Goal: Answer question/provide support: Share knowledge or assist other users

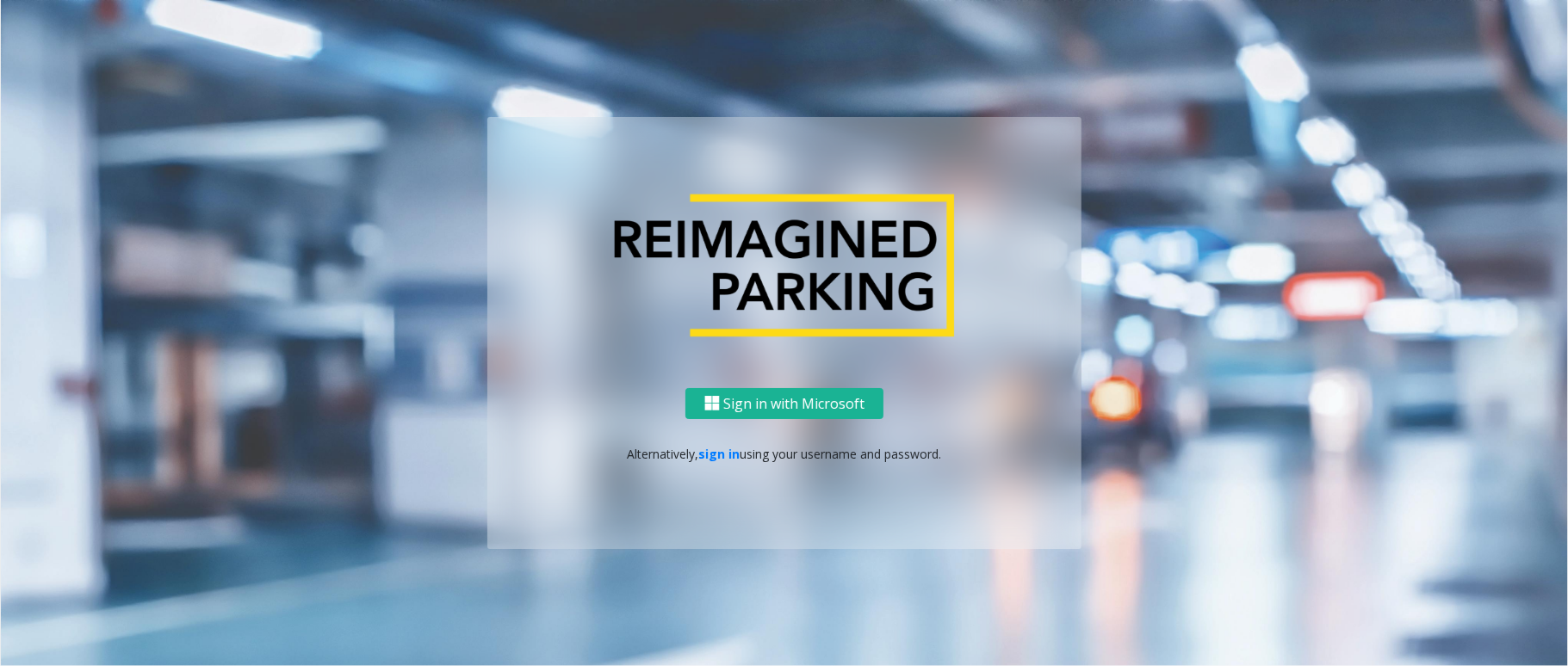
click at [713, 443] on div "Sign in with Microsoft Alternatively, sign in using your username and password." at bounding box center [784, 469] width 595 height 162
click at [717, 447] on link "sign in" at bounding box center [720, 453] width 41 height 16
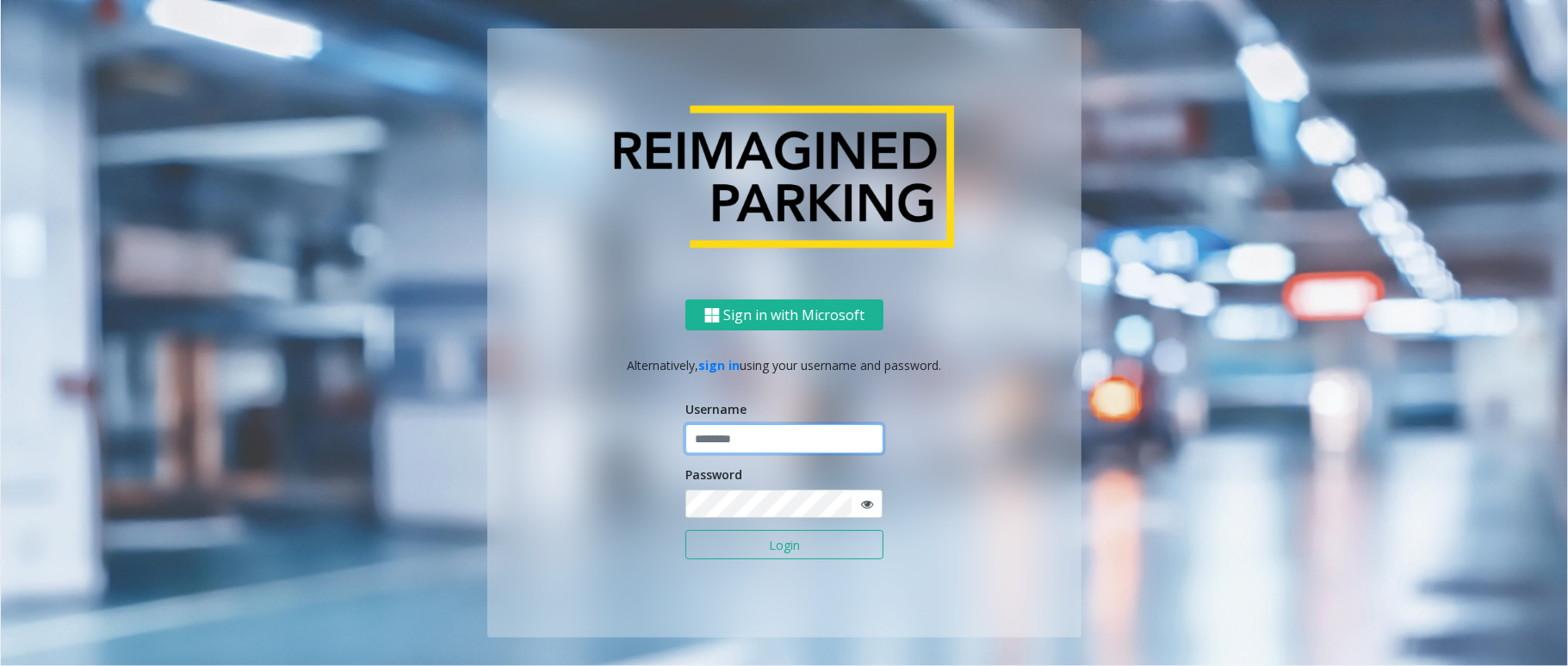
click at [739, 439] on input "text" at bounding box center [784, 439] width 199 height 30
type input "******"
click at [685, 531] on button "Login" at bounding box center [784, 545] width 199 height 30
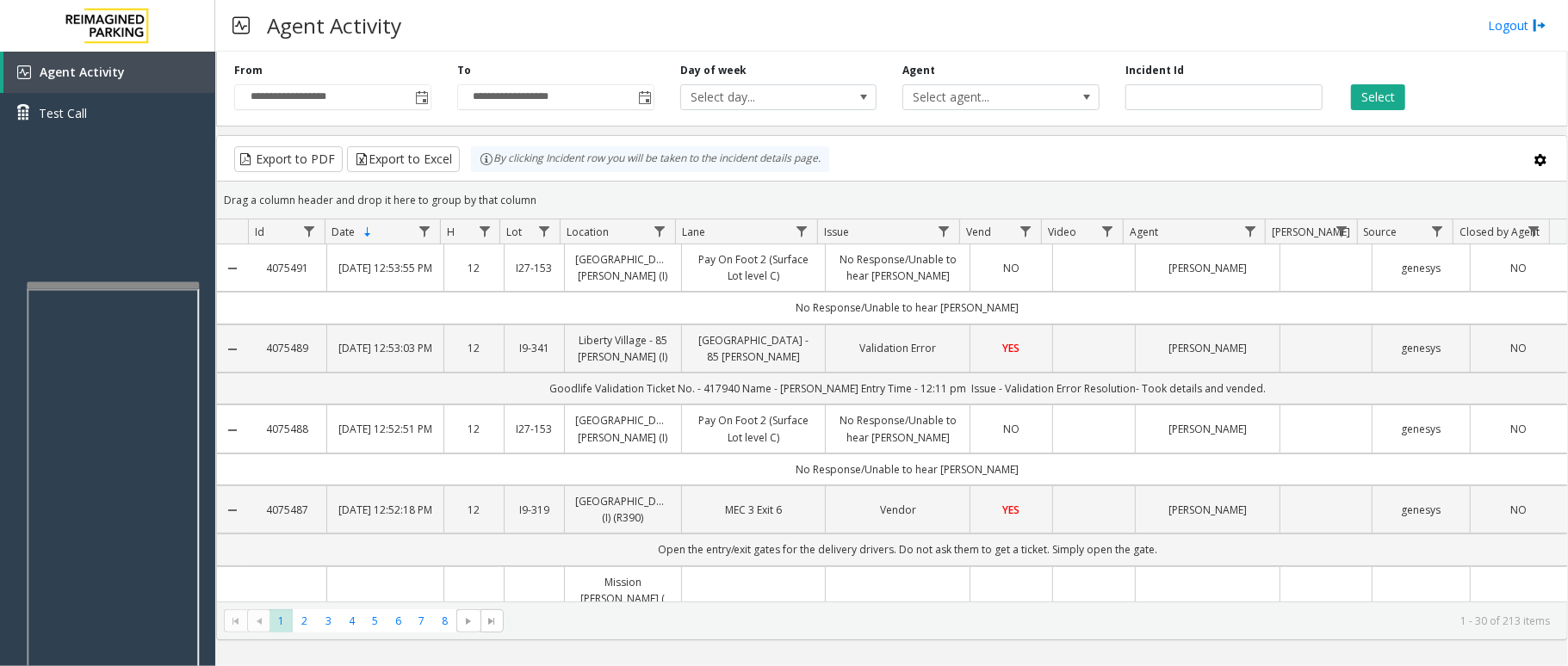
click at [146, 286] on div at bounding box center [113, 285] width 172 height 7
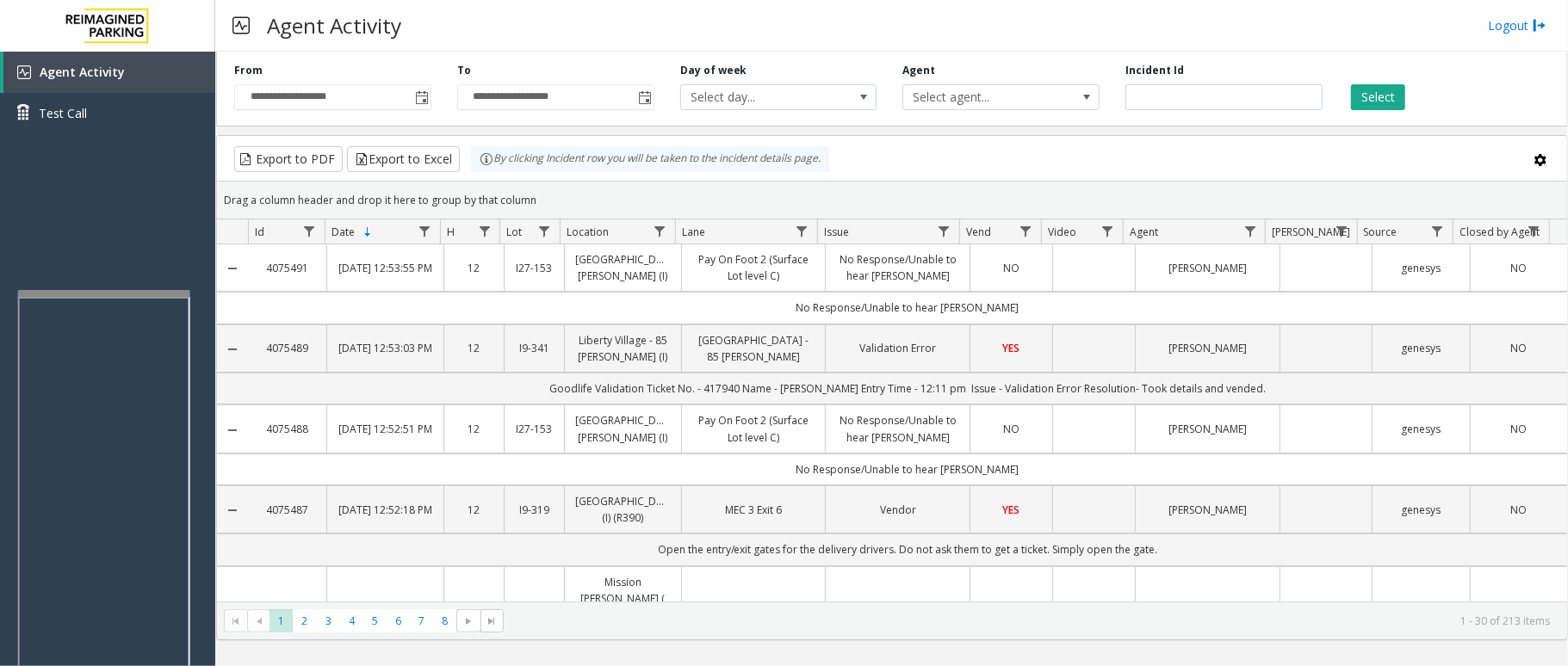
click at [131, 290] on div at bounding box center [104, 293] width 172 height 7
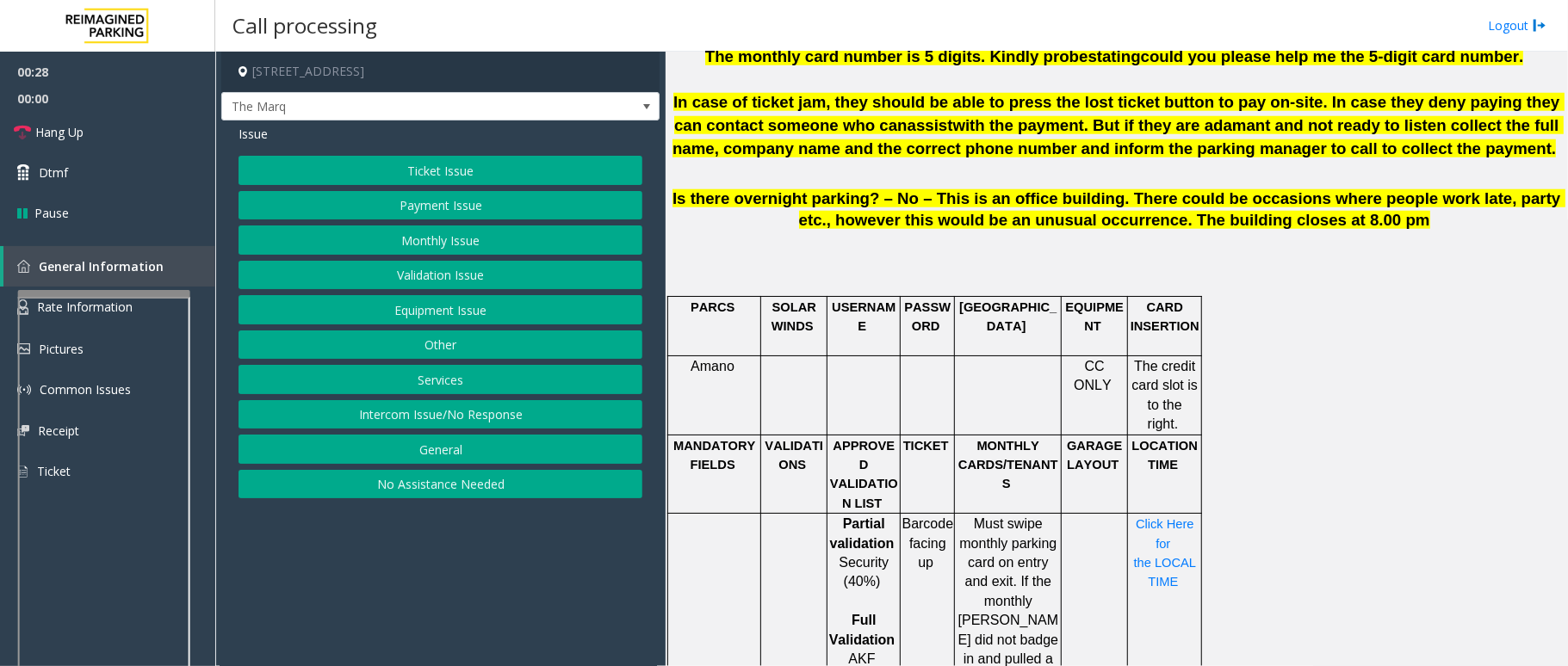
scroll to position [1148, 0]
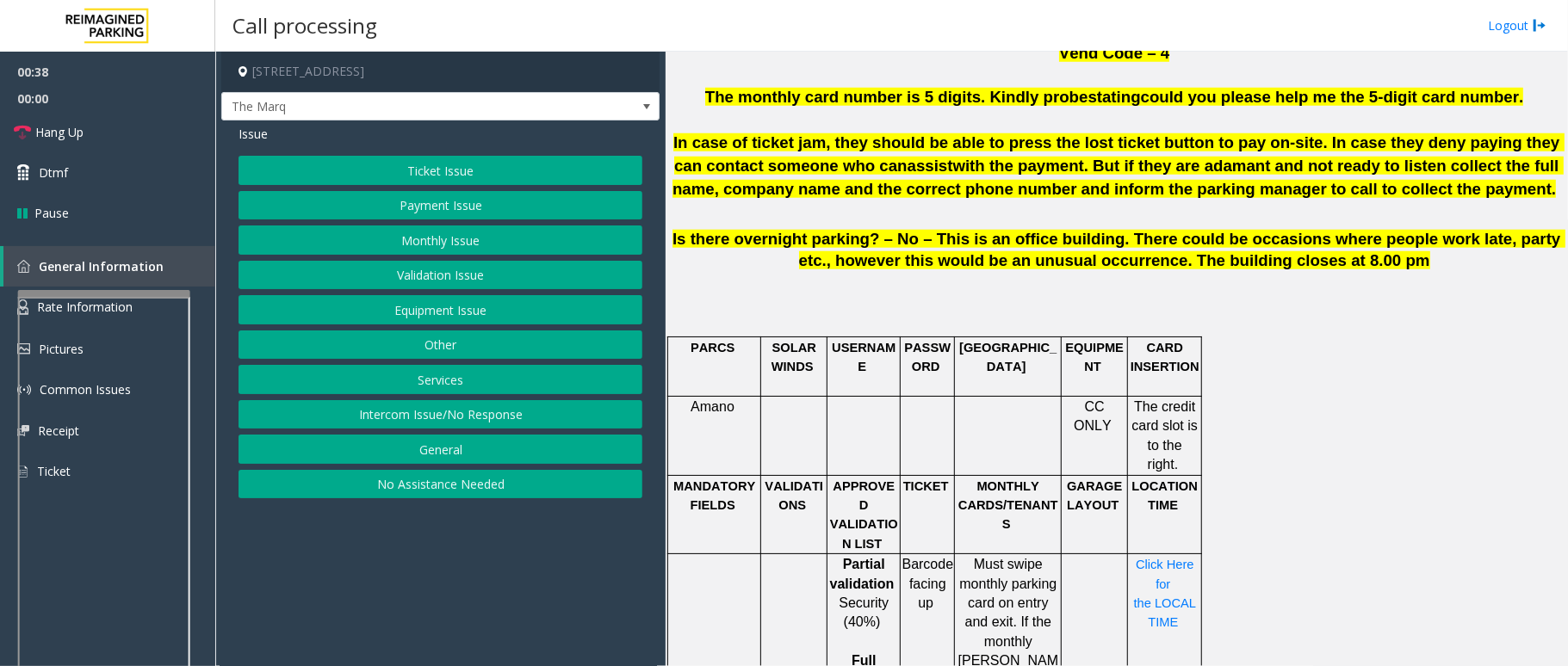
click at [453, 207] on button "Payment Issue" at bounding box center [440, 205] width 404 height 30
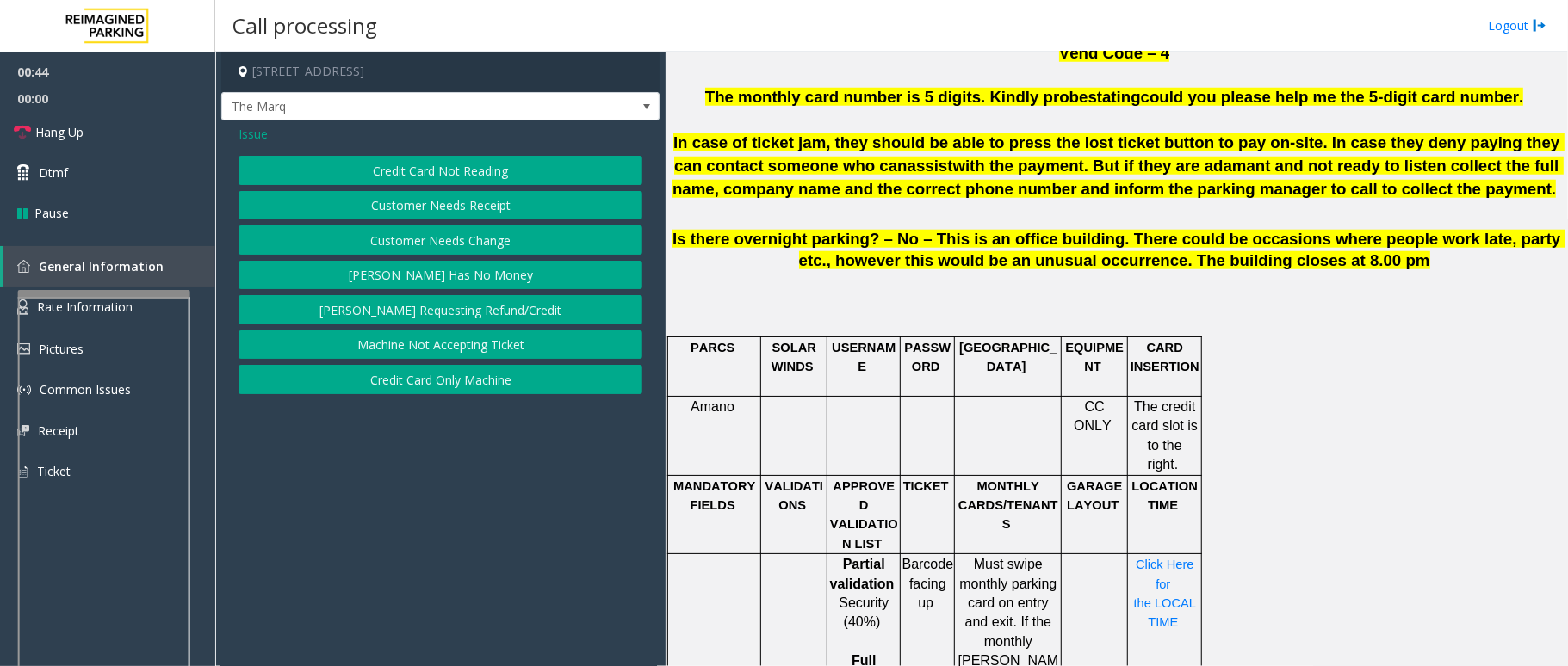
click at [467, 173] on button "Credit Card Not Reading" at bounding box center [440, 170] width 404 height 30
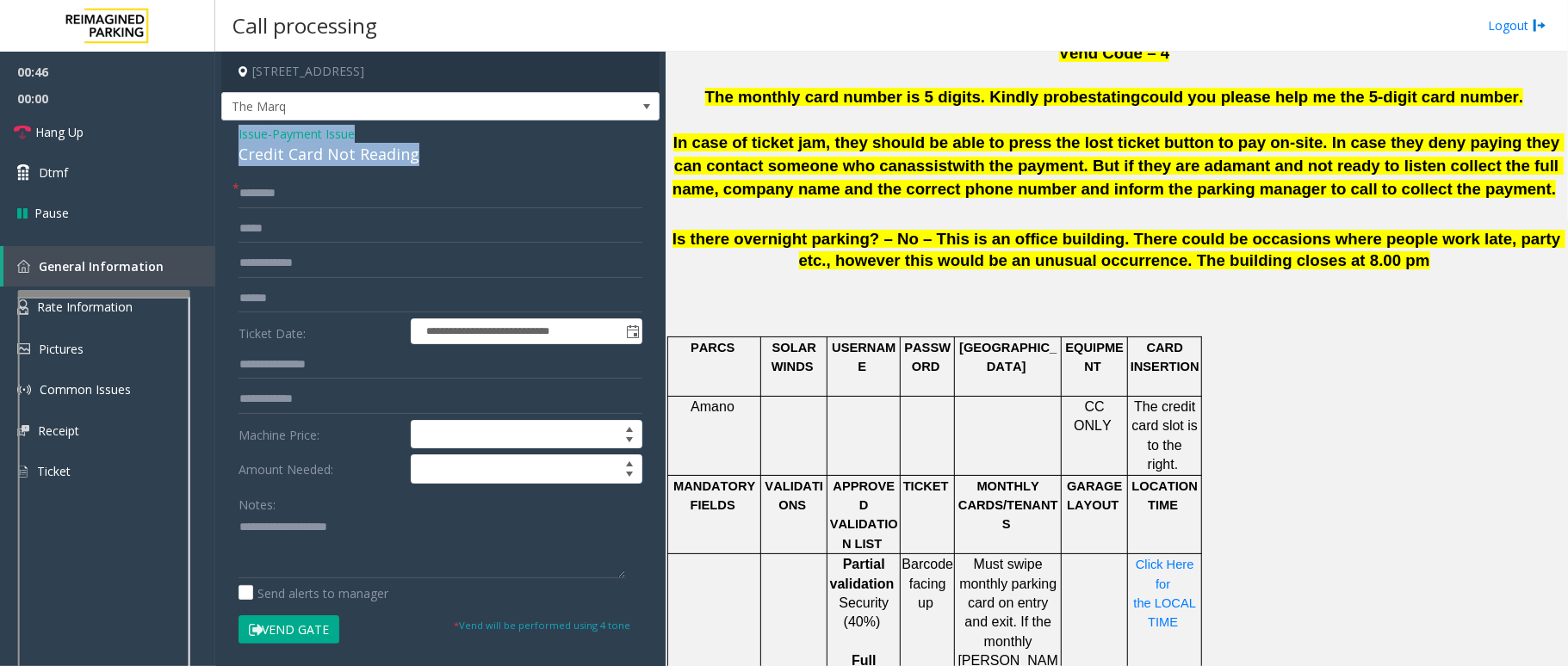
drag, startPoint x: 420, startPoint y: 156, endPoint x: 216, endPoint y: 133, distance: 205.3
click at [216, 133] on app-call-processing-form "**********" at bounding box center [441, 359] width 450 height 614
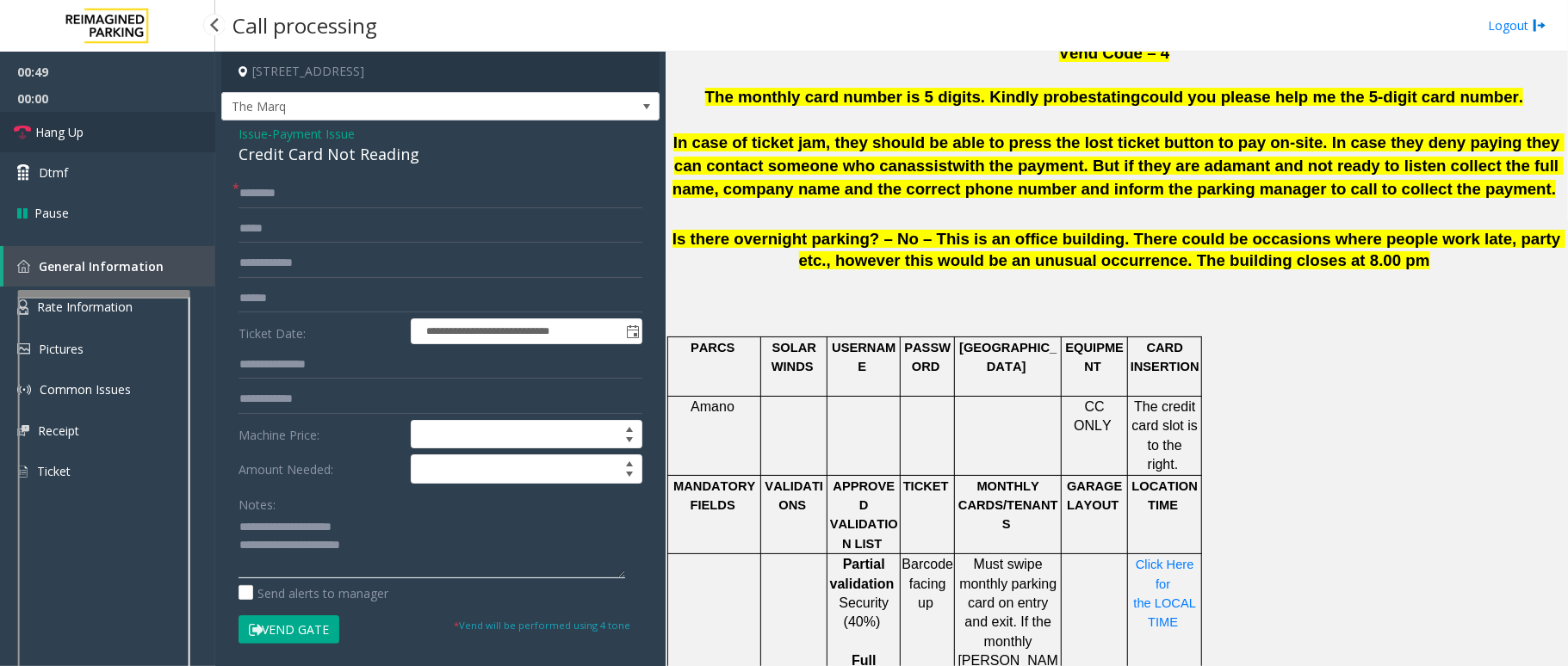
type textarea "**********"
click at [47, 133] on span "Hang Up" at bounding box center [59, 132] width 49 height 18
click at [269, 205] on input "text" at bounding box center [440, 194] width 404 height 30
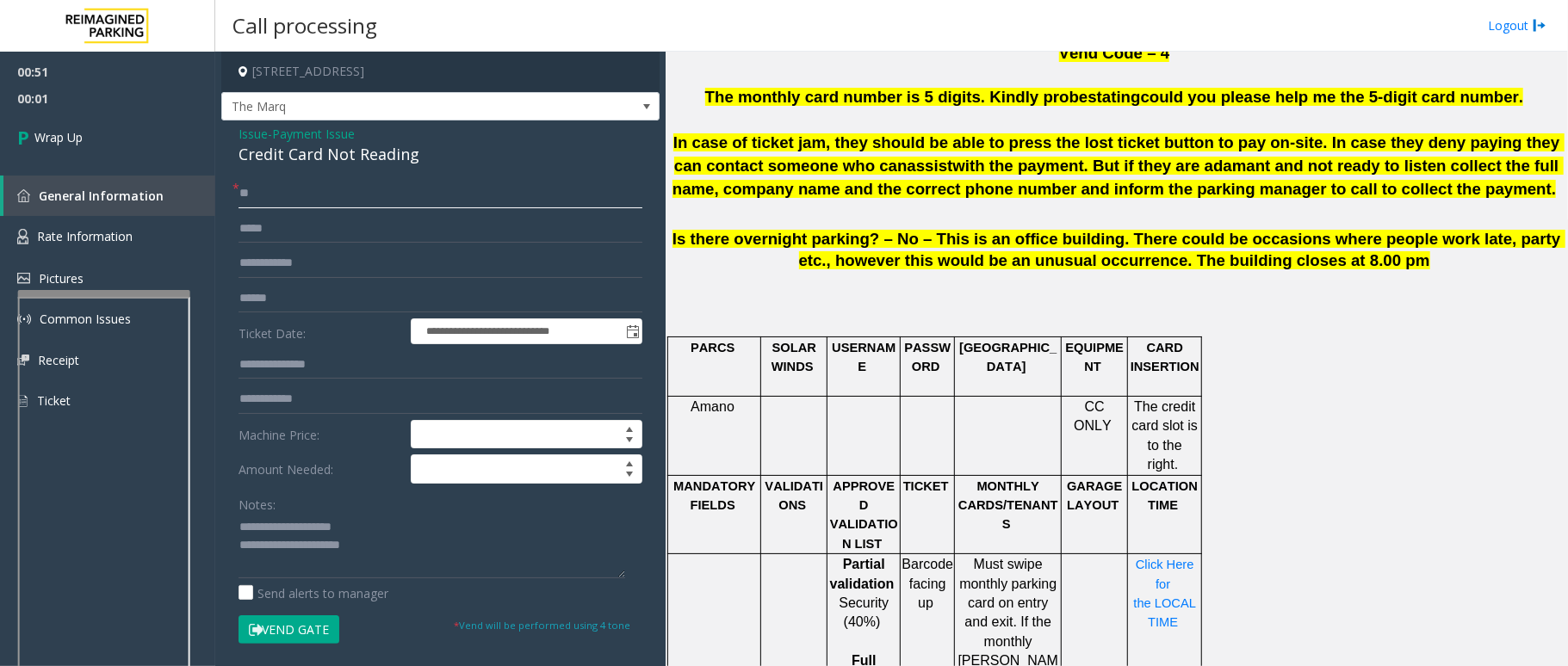
type input "**"
click at [411, 550] on textarea at bounding box center [431, 547] width 387 height 65
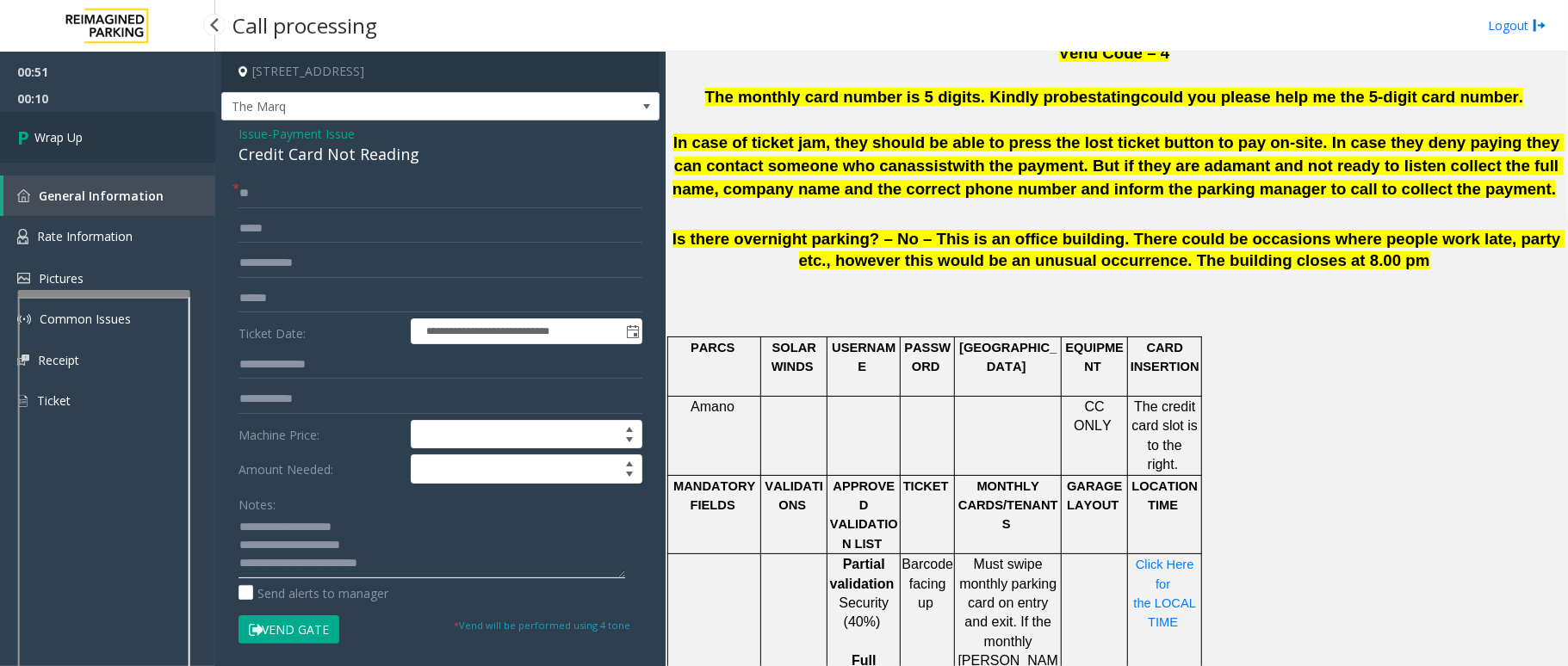
type textarea "**********"
click at [52, 135] on span "Wrap Up" at bounding box center [58, 136] width 49 height 18
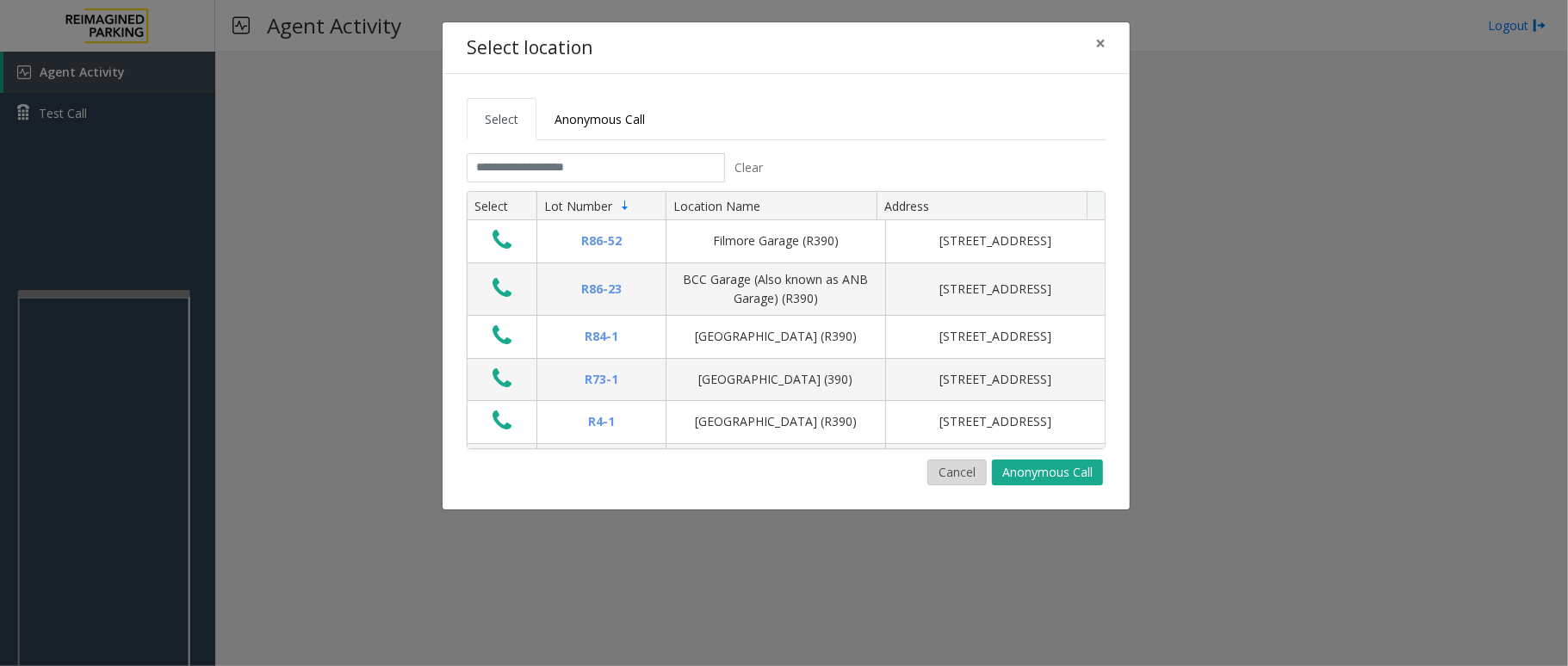
click at [966, 466] on button "Cancel" at bounding box center [957, 472] width 59 height 26
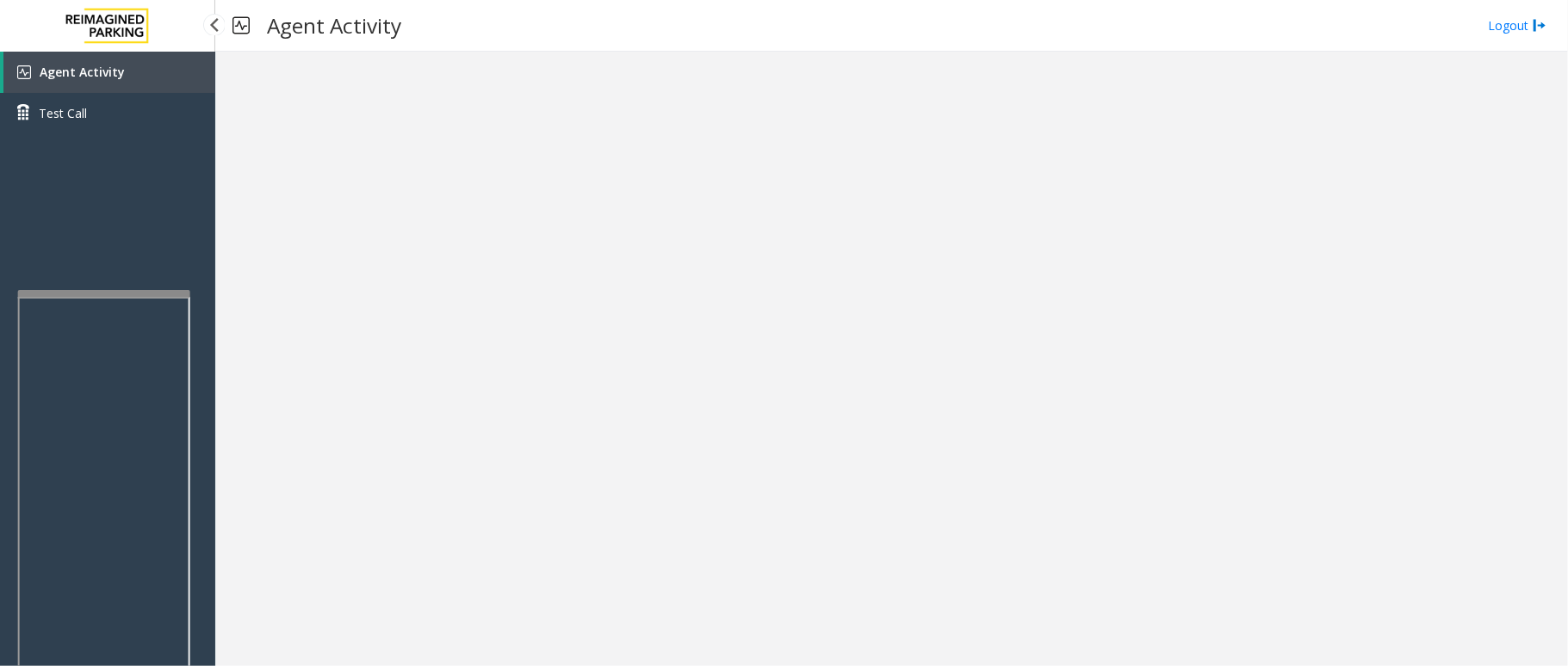
click at [193, 81] on link "Agent Activity" at bounding box center [110, 72] width 212 height 41
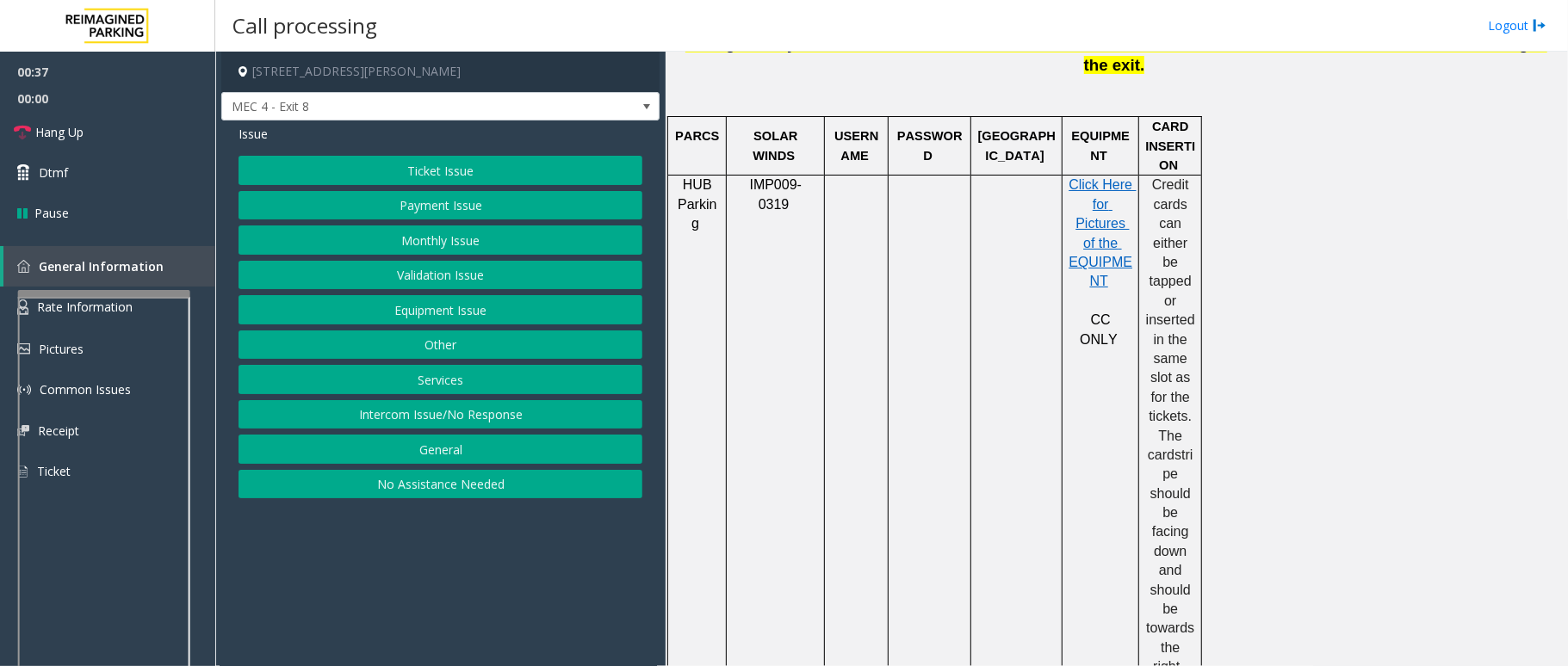
scroll to position [918, 0]
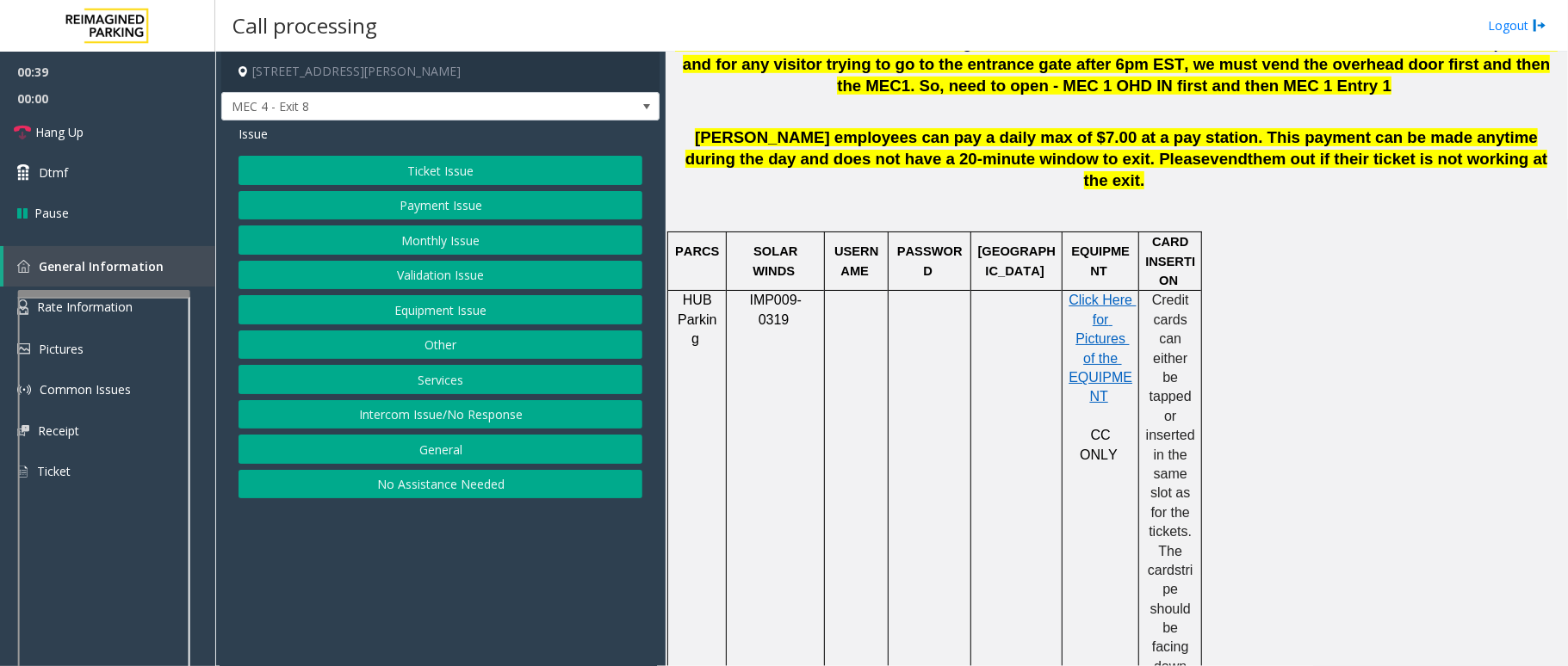
click at [555, 177] on button "Ticket Issue" at bounding box center [440, 170] width 404 height 30
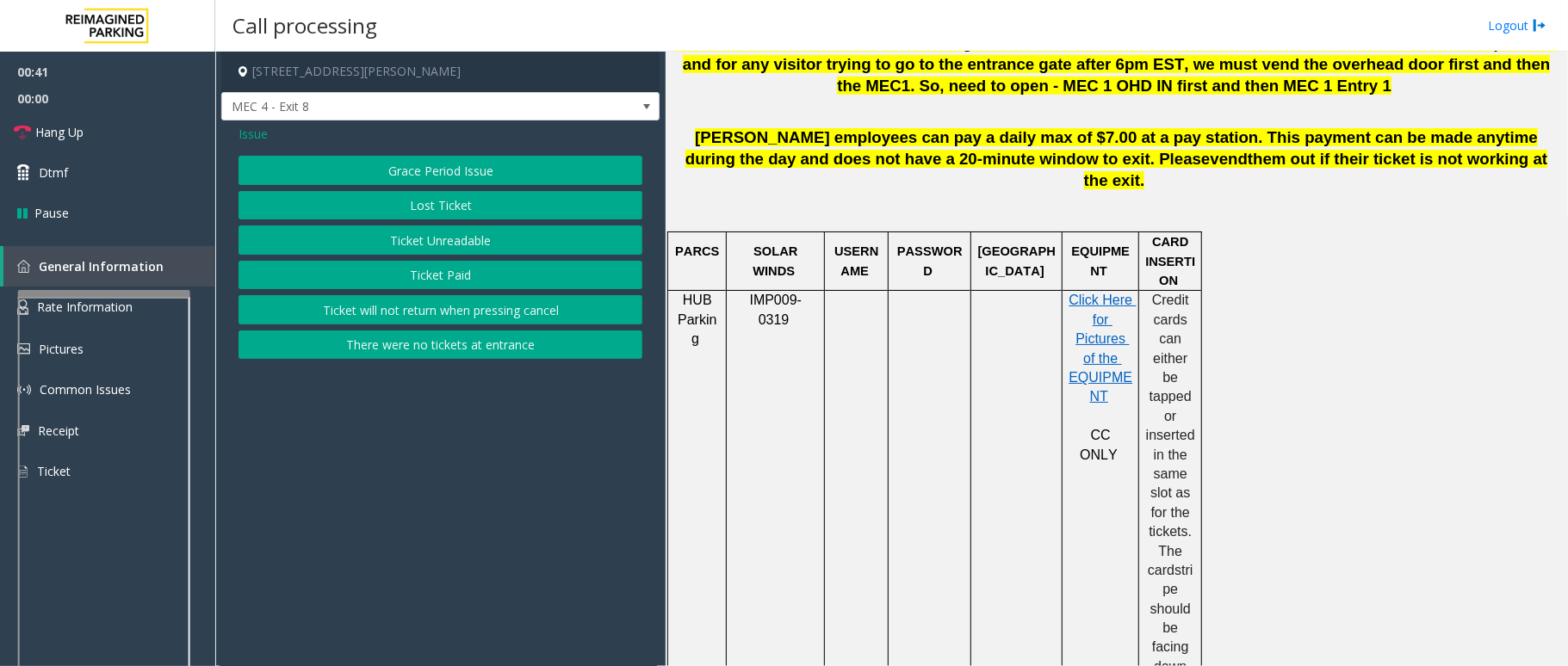
click at [542, 246] on button "Ticket Unreadable" at bounding box center [440, 239] width 404 height 30
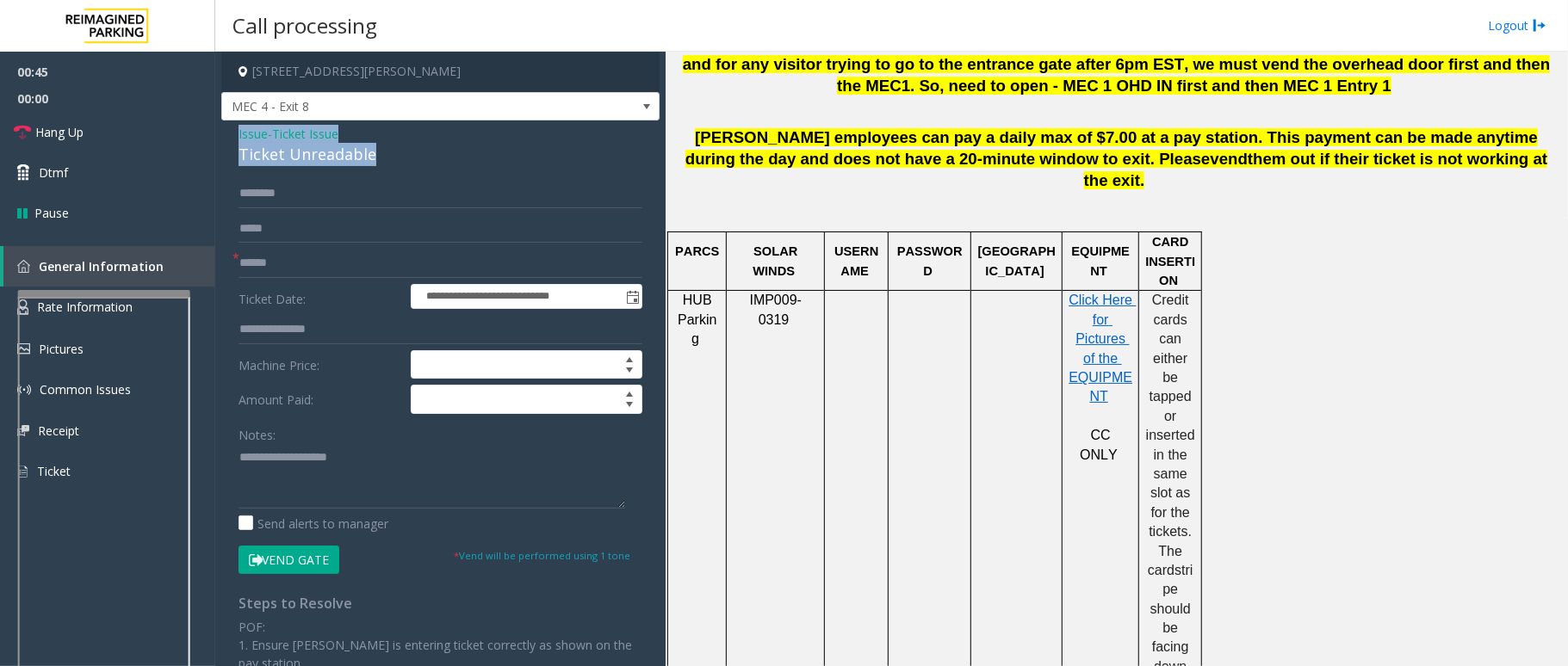
drag, startPoint x: 373, startPoint y: 152, endPoint x: 236, endPoint y: 128, distance: 139.1
click at [236, 128] on div "**********" at bounding box center [440, 504] width 438 height 768
click at [357, 468] on textarea at bounding box center [431, 477] width 387 height 65
click at [366, 486] on textarea at bounding box center [431, 477] width 387 height 65
type textarea "**********"
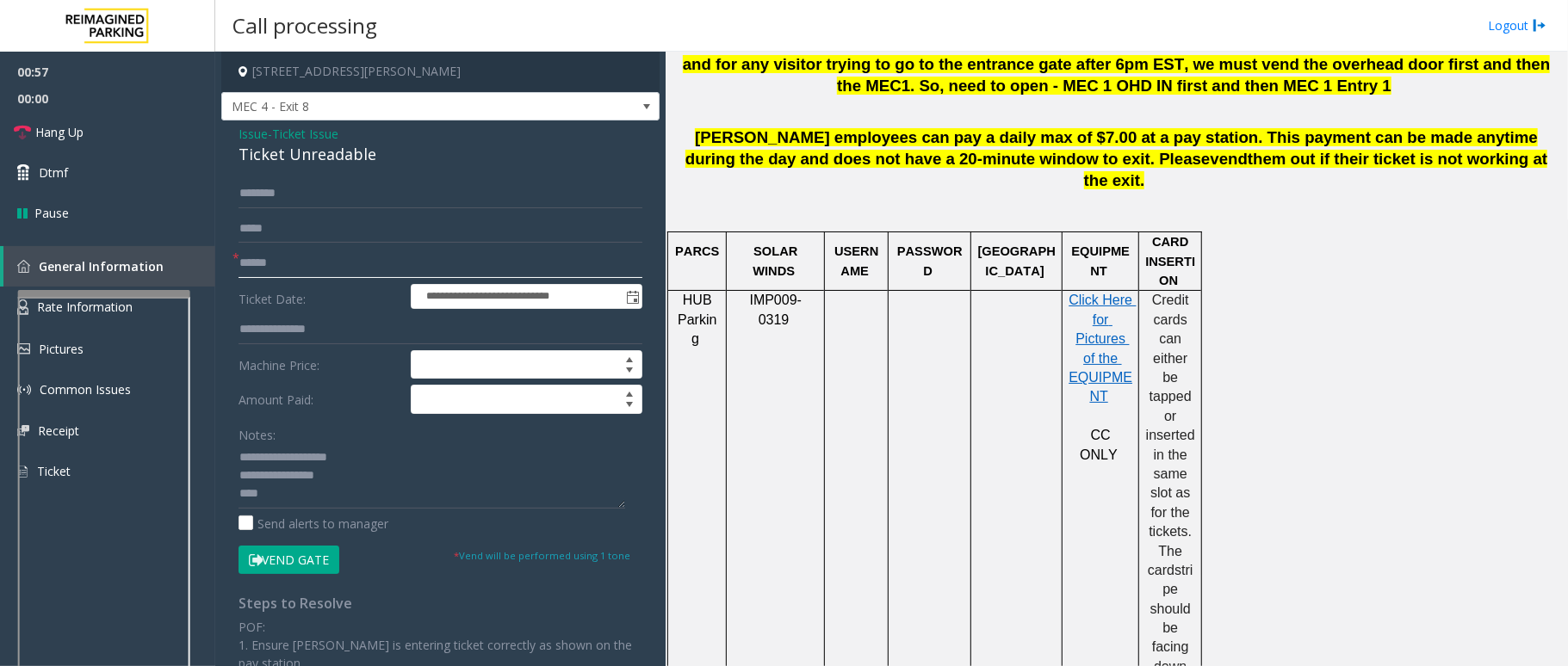
click at [297, 262] on input "text" at bounding box center [440, 263] width 404 height 30
type input "********"
type textarea "**********"
click at [319, 187] on input "text" at bounding box center [440, 194] width 404 height 30
type input "****"
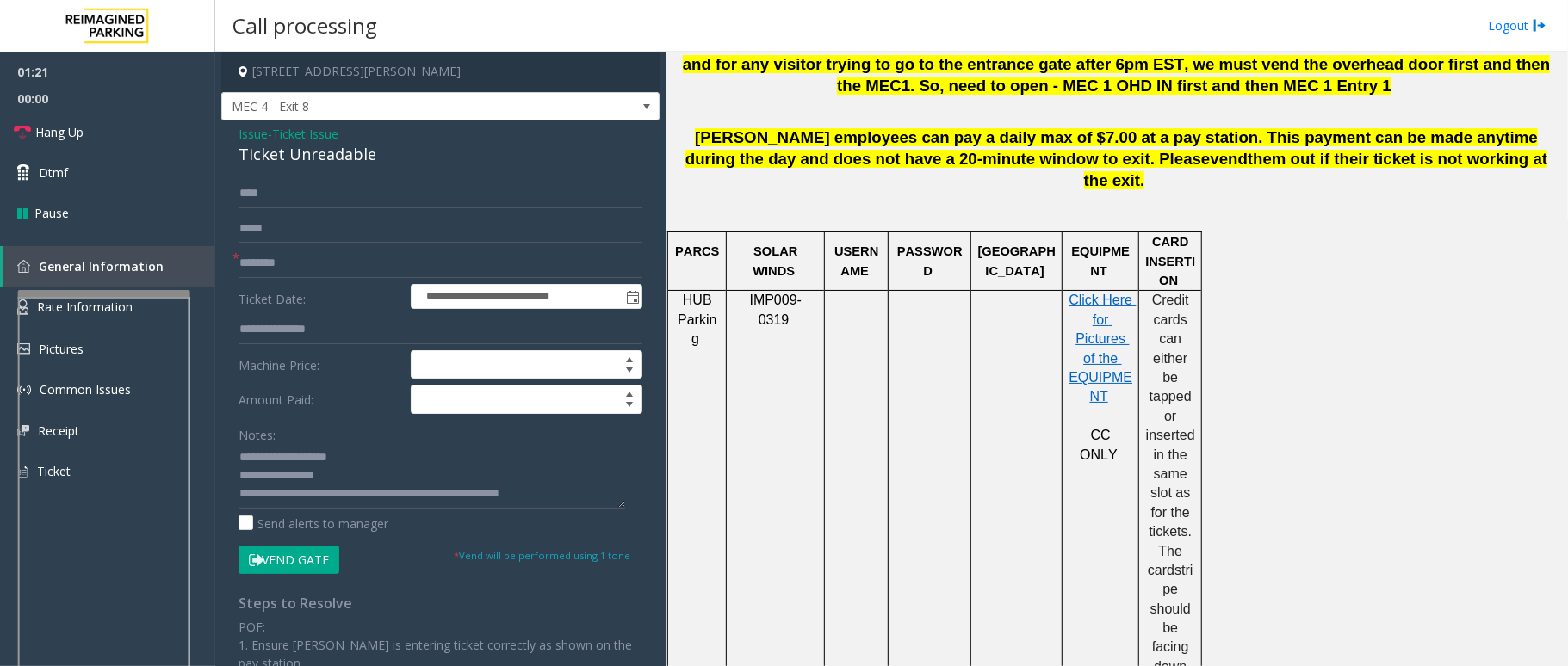
click at [307, 569] on button "Vend Gate" at bounding box center [289, 560] width 101 height 30
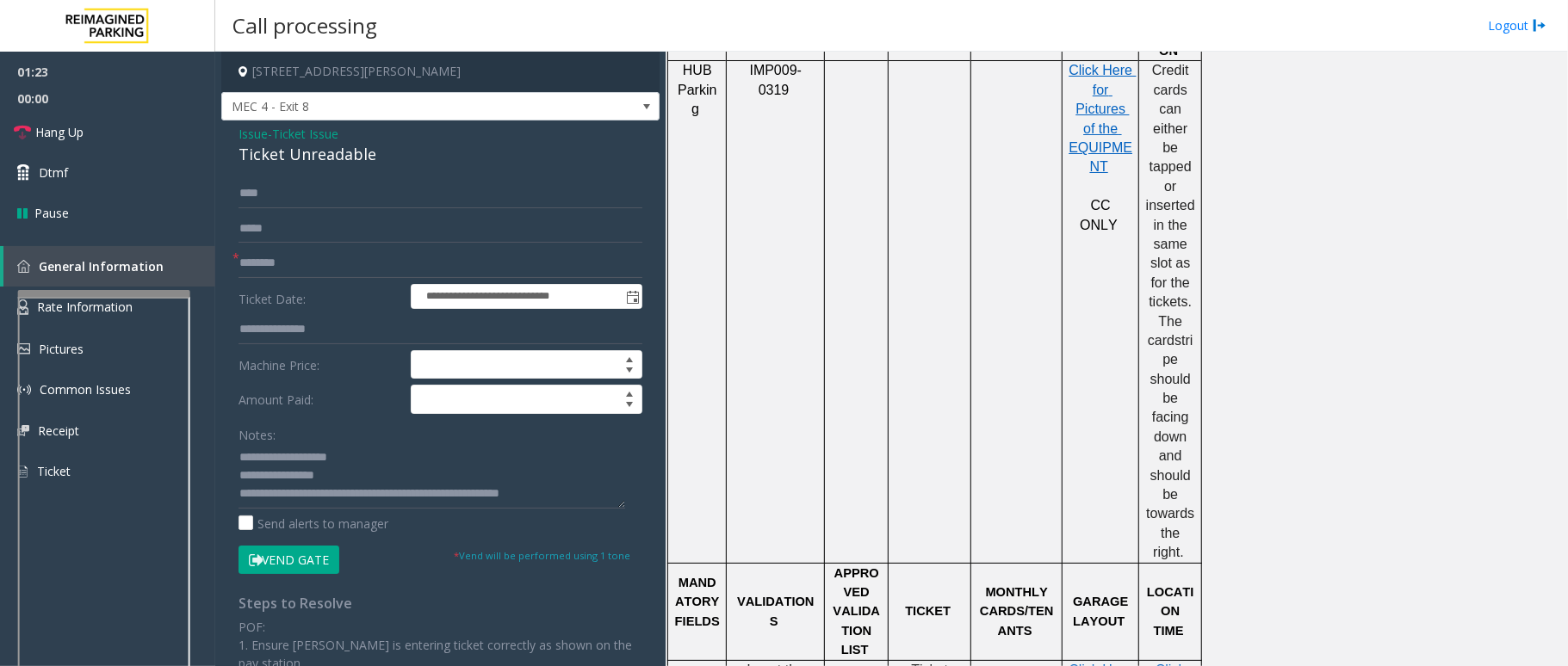
scroll to position [1262, 0]
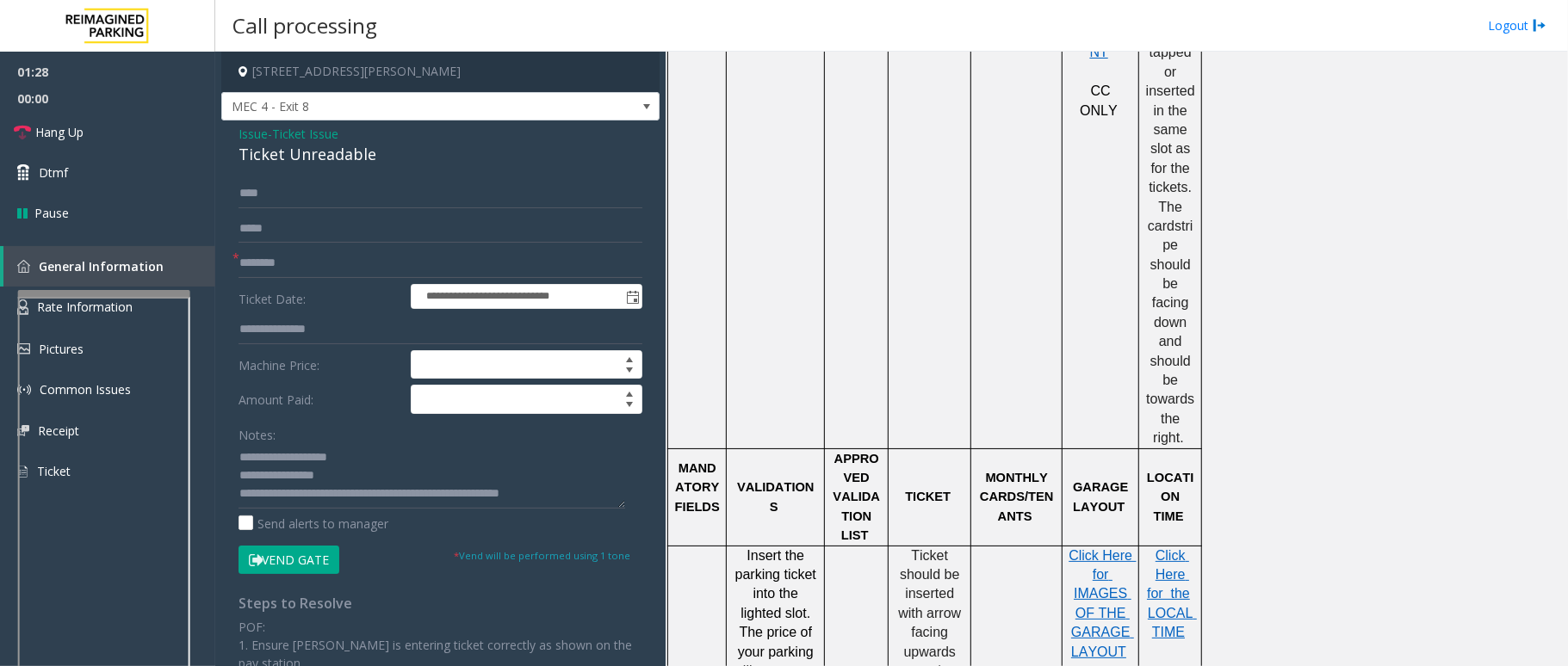
click at [267, 556] on button "Vend Gate" at bounding box center [289, 560] width 101 height 30
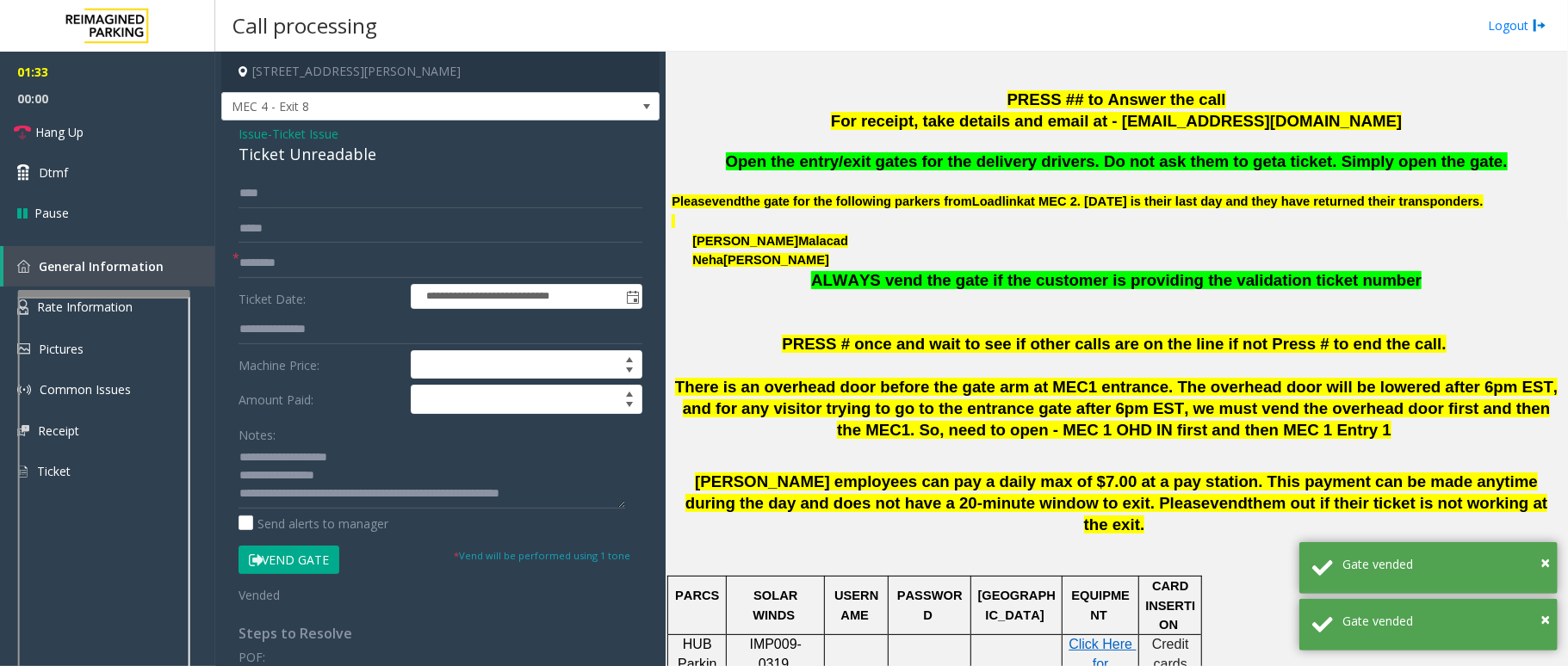
scroll to position [459, 0]
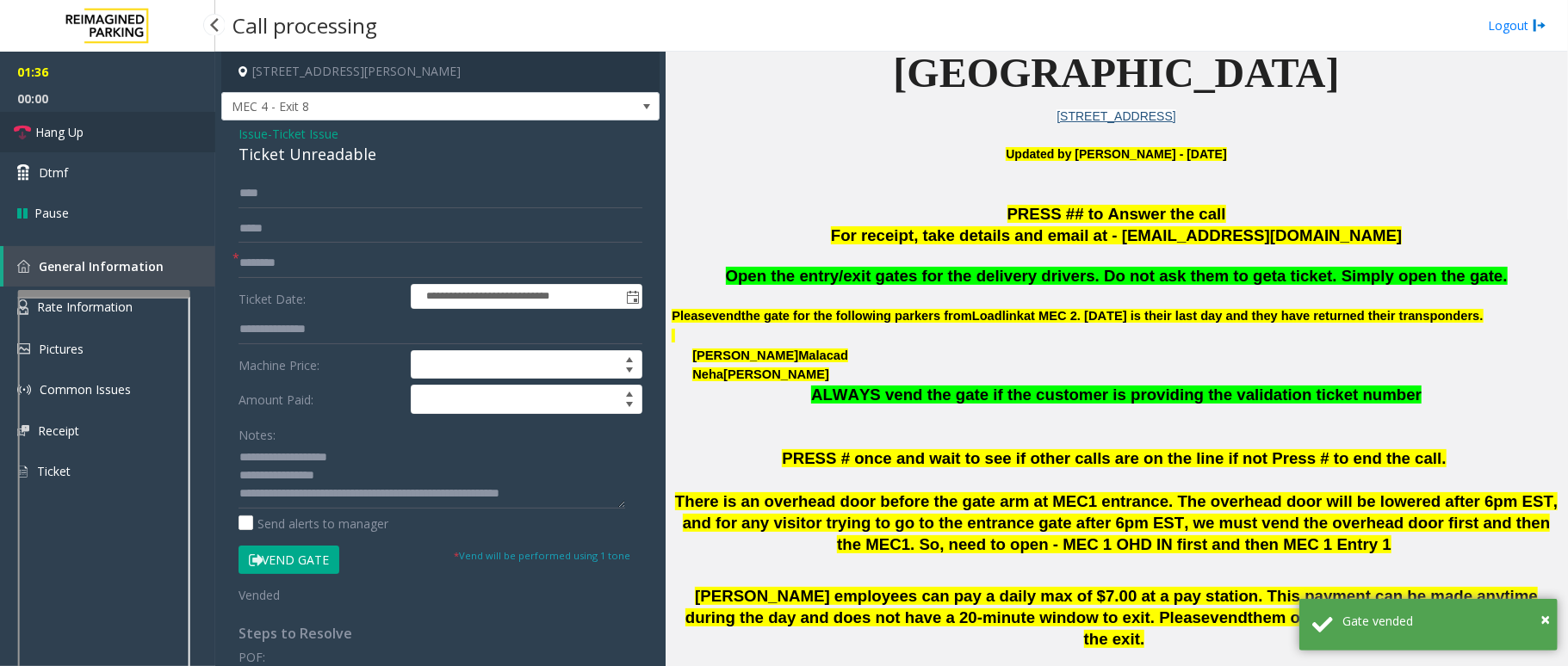
click at [26, 135] on icon at bounding box center [22, 133] width 17 height 17
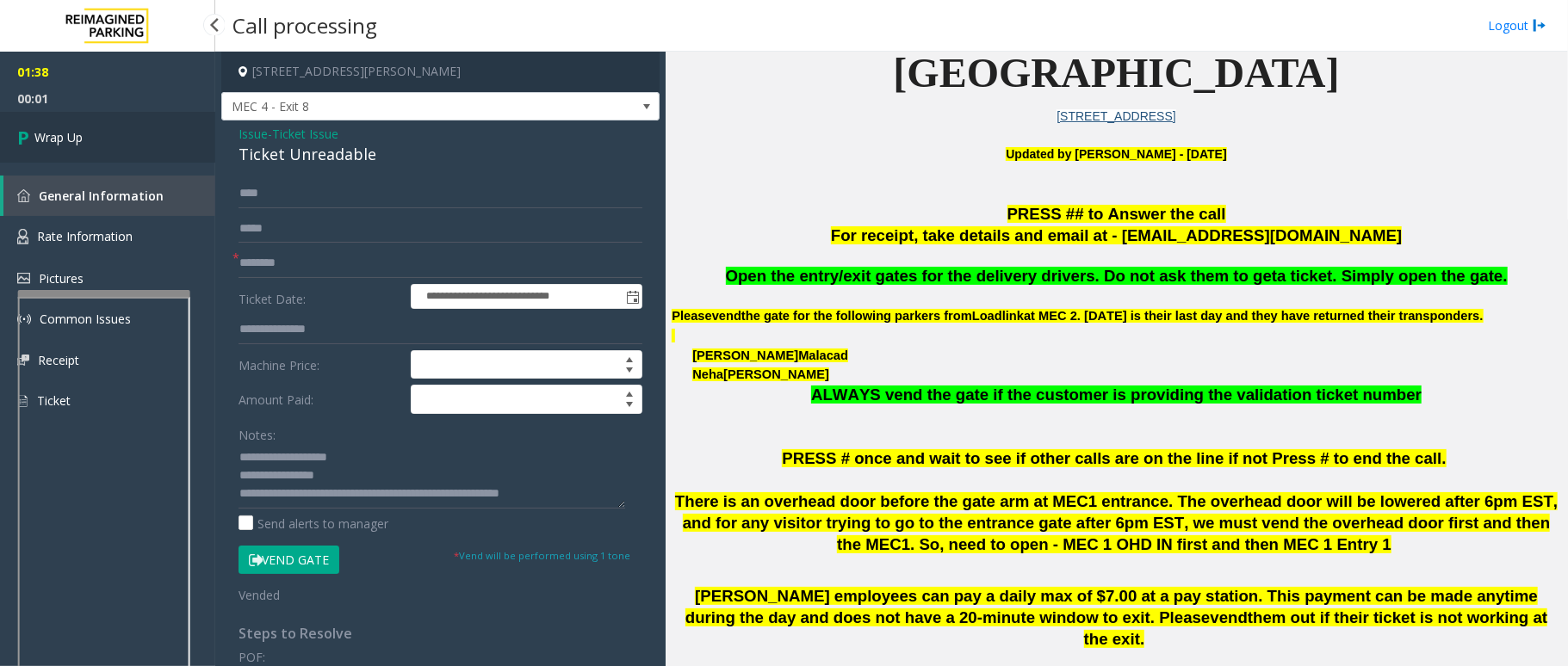
click at [26, 135] on icon at bounding box center [26, 137] width 17 height 29
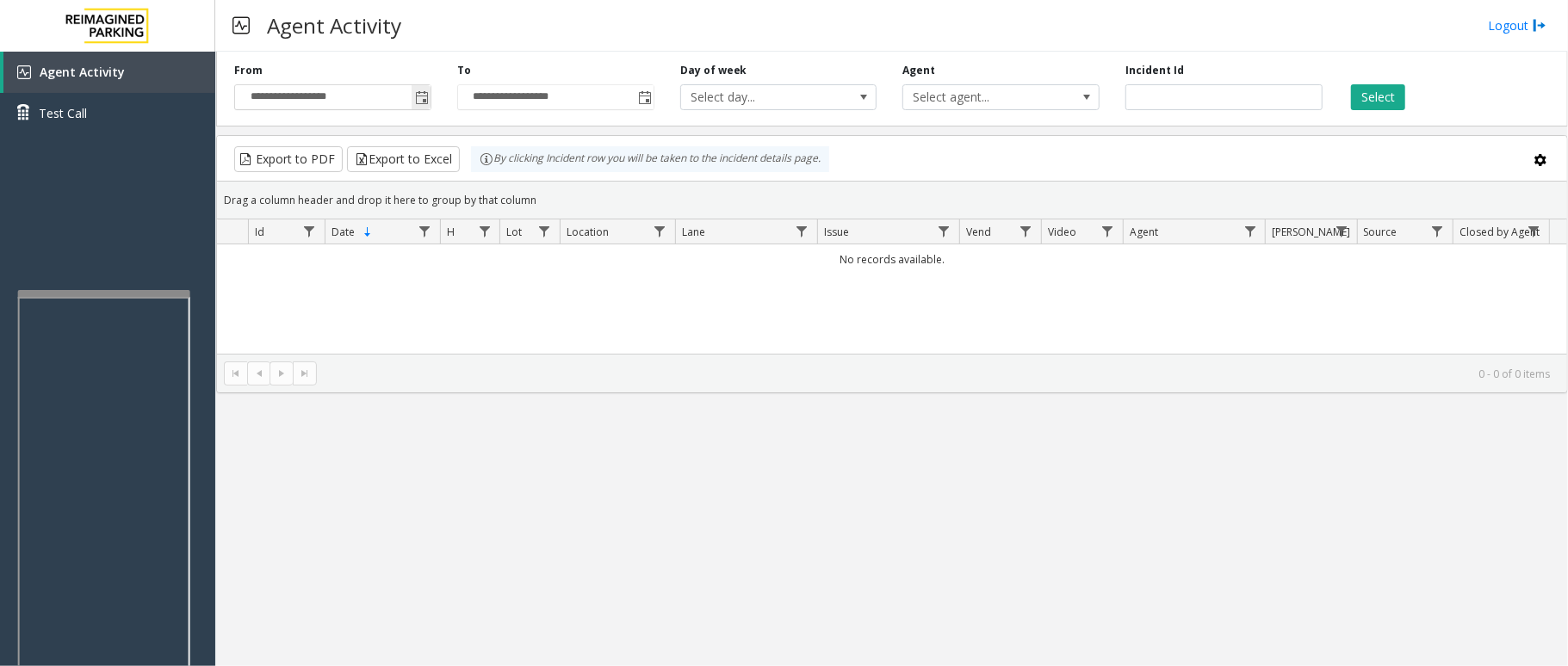
click at [418, 87] on span "Toggle popup" at bounding box center [421, 97] width 19 height 28
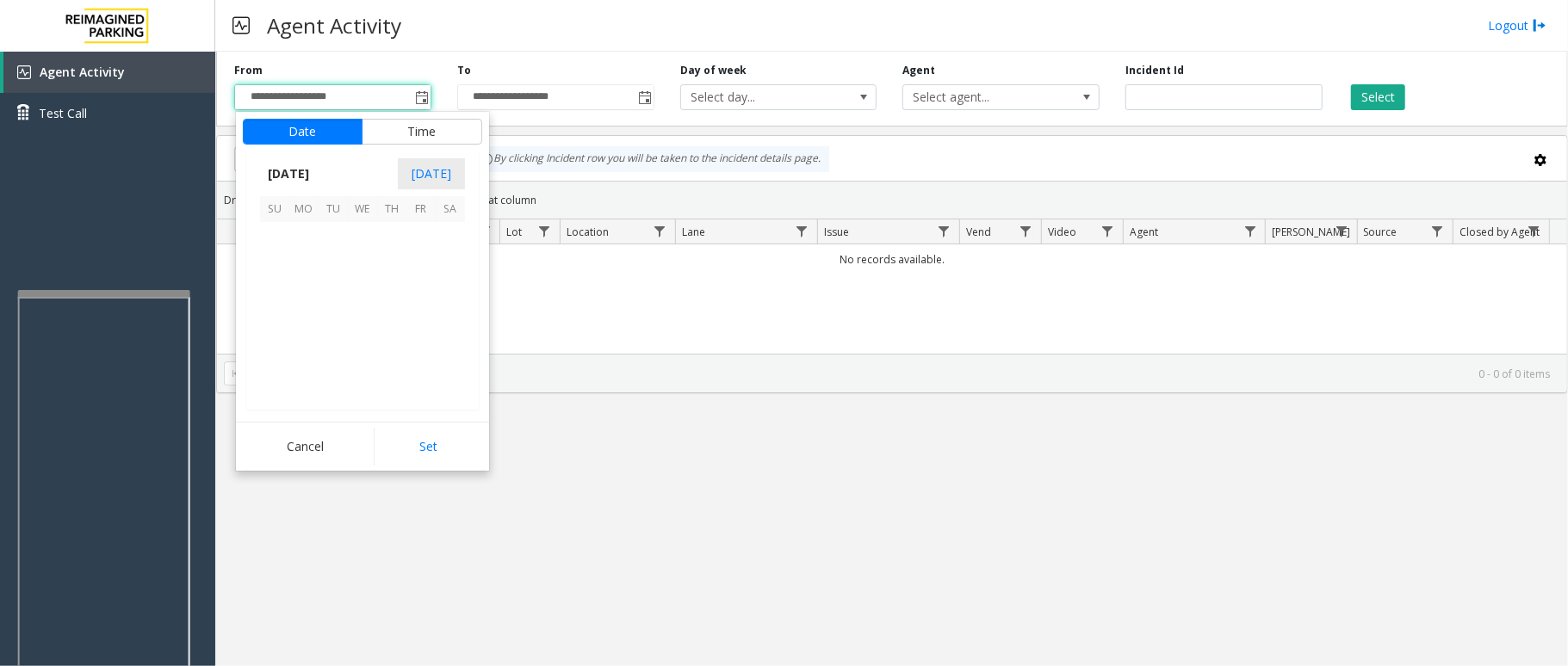
scroll to position [308967, 0]
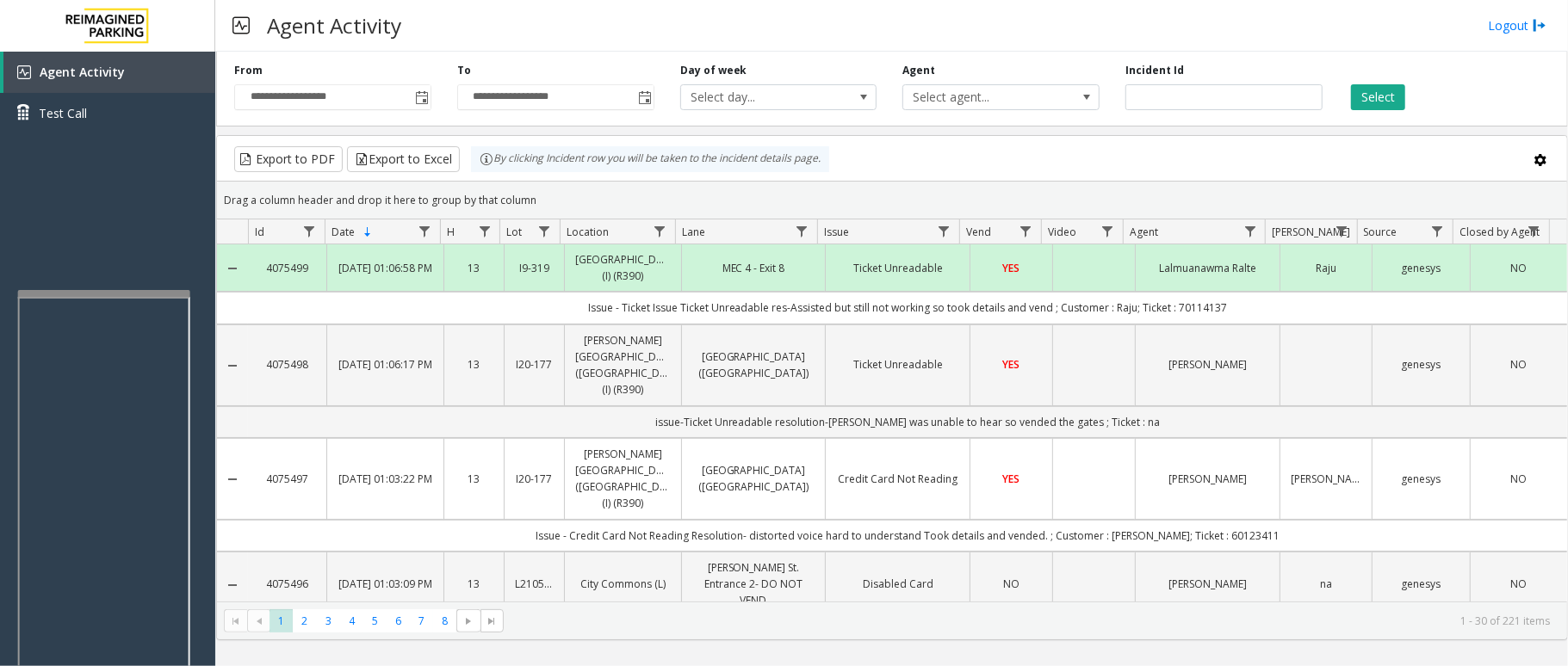
click at [607, 193] on div "Drag a column header and drop it here to group by that column" at bounding box center [891, 200] width 1350 height 31
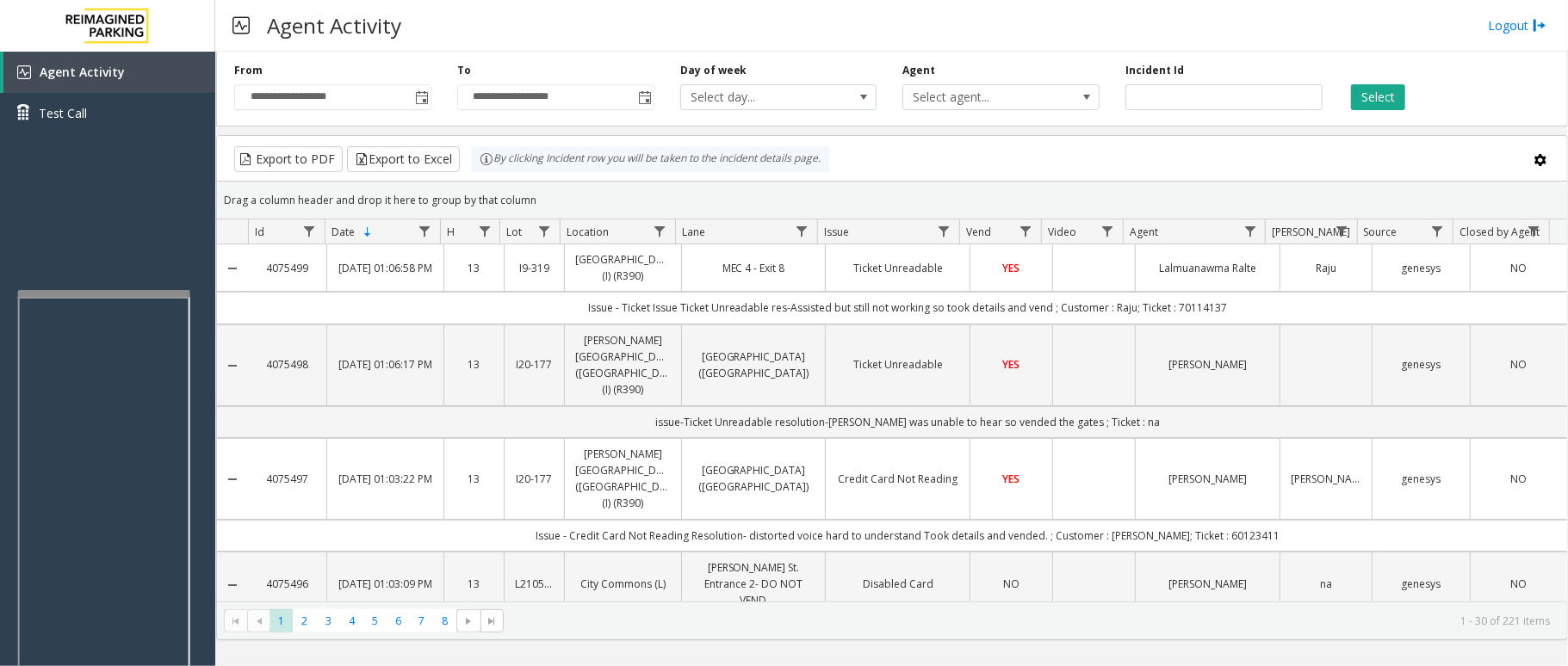
click at [1122, 627] on kendo-pager-info "1 - 30 of 221 items" at bounding box center [1032, 620] width 1035 height 14
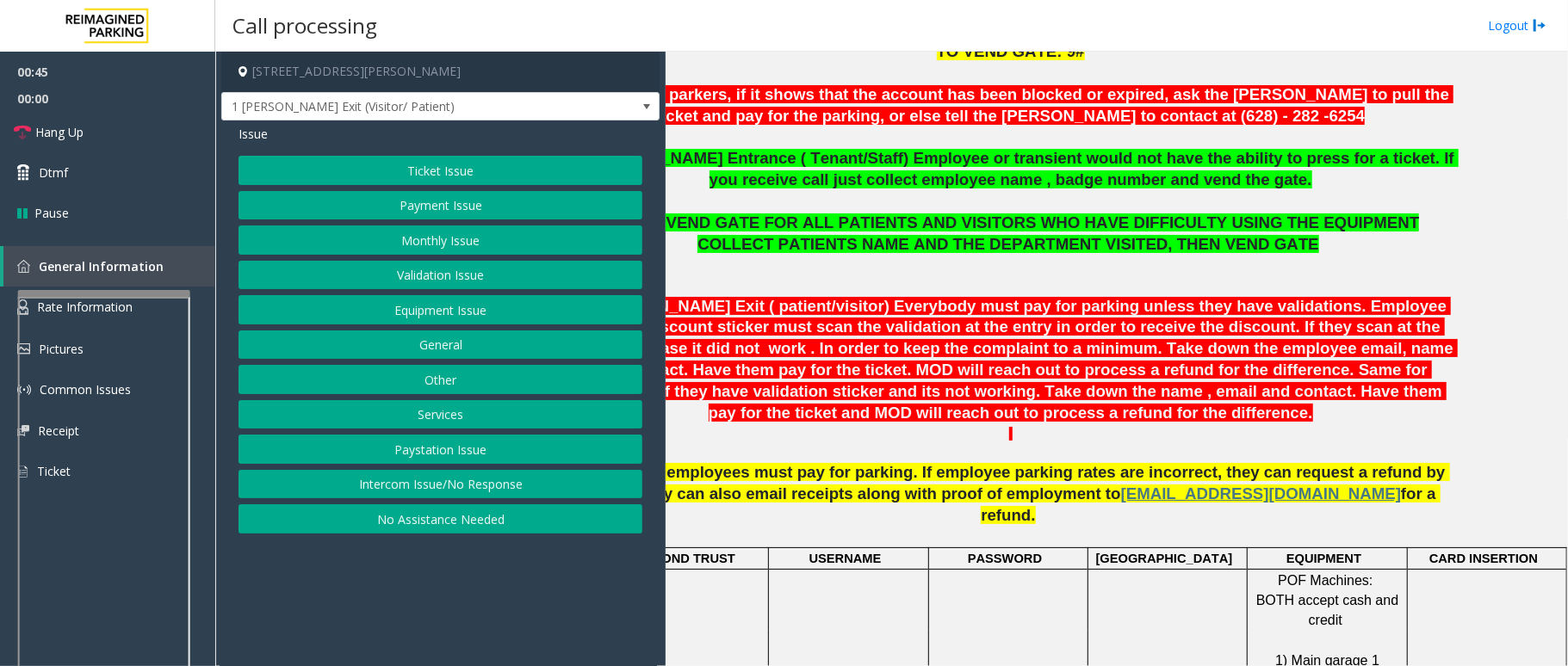
scroll to position [573, 0]
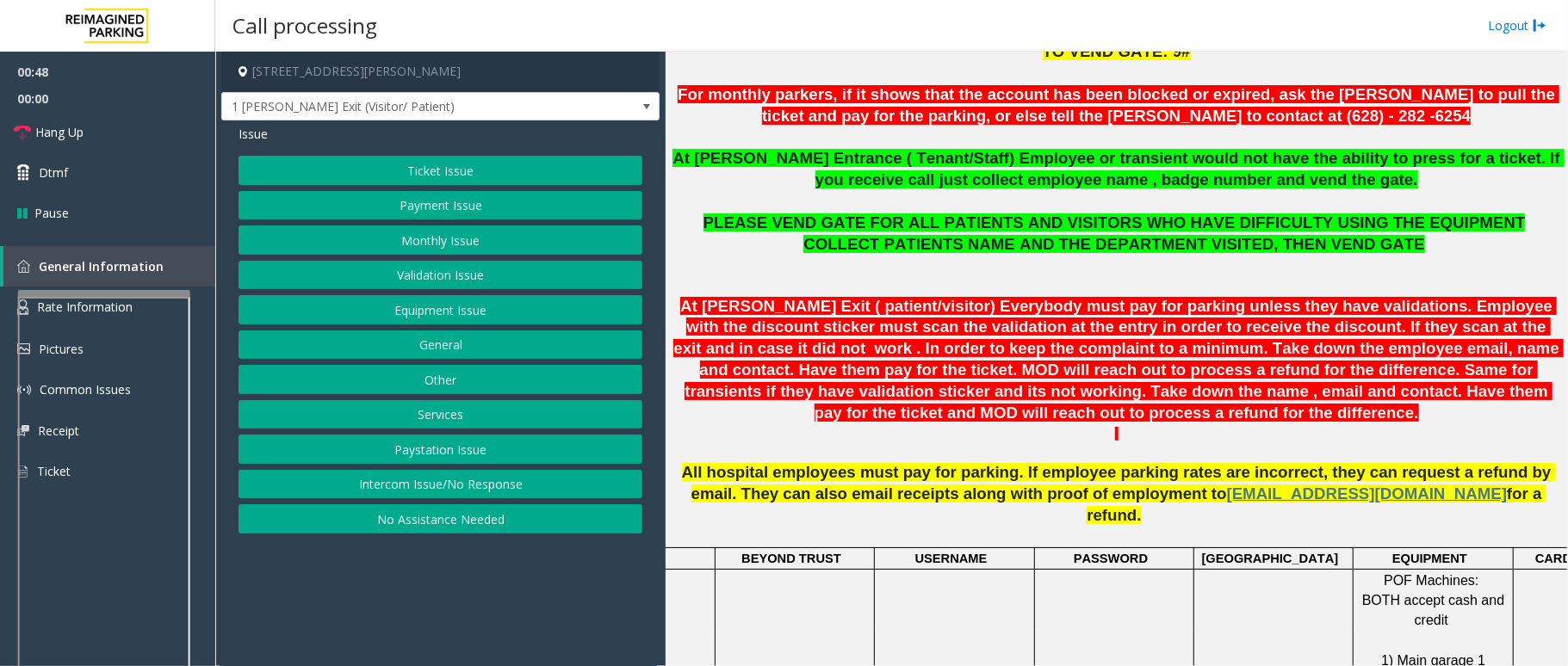
click at [448, 310] on button "Equipment Issue" at bounding box center [440, 309] width 404 height 30
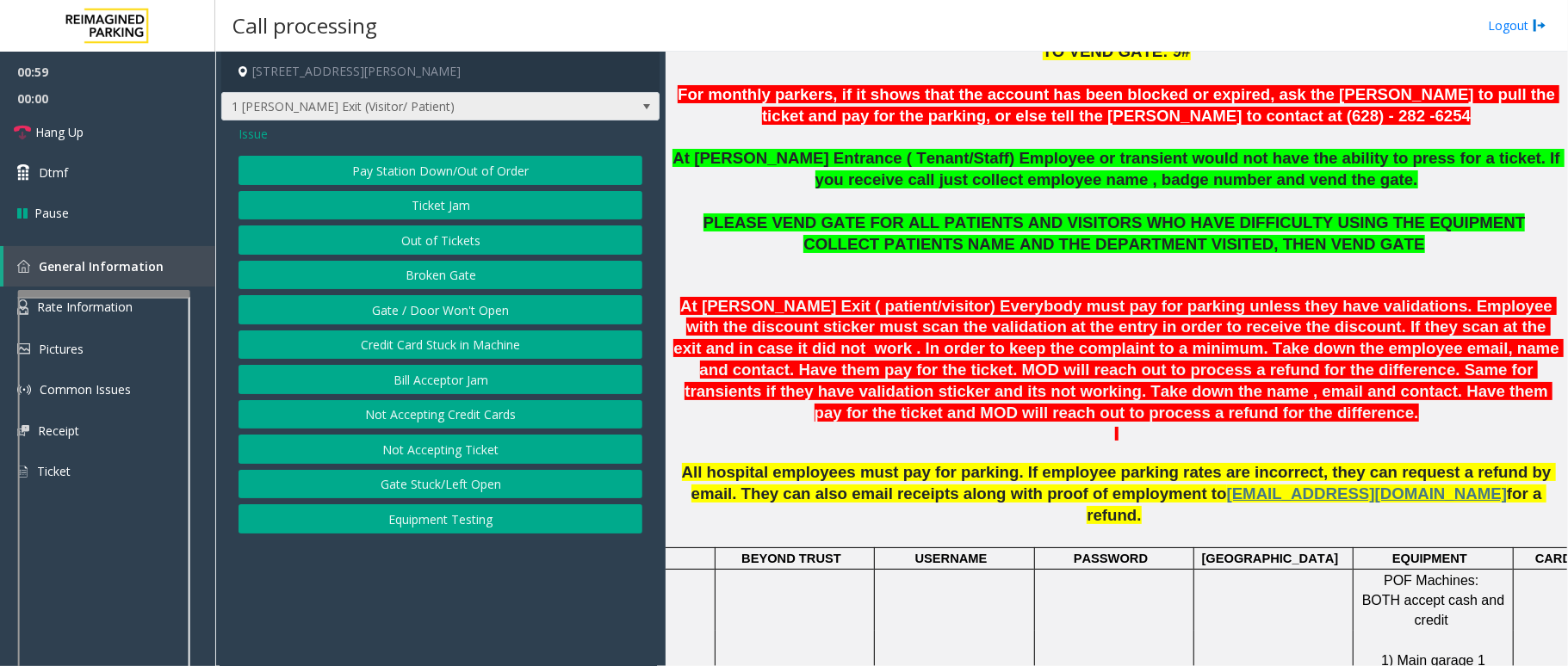
click at [647, 107] on span at bounding box center [646, 107] width 13 height 13
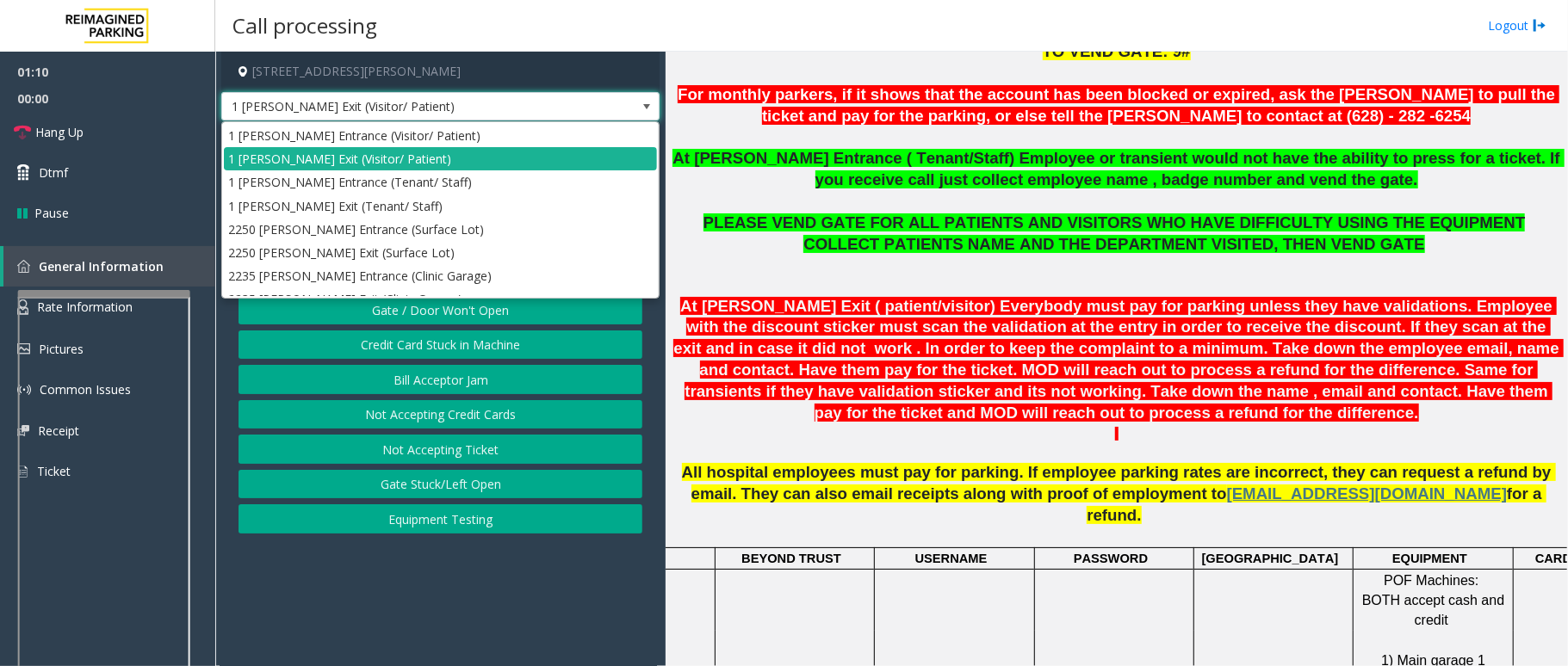
click at [646, 110] on span at bounding box center [646, 107] width 13 height 13
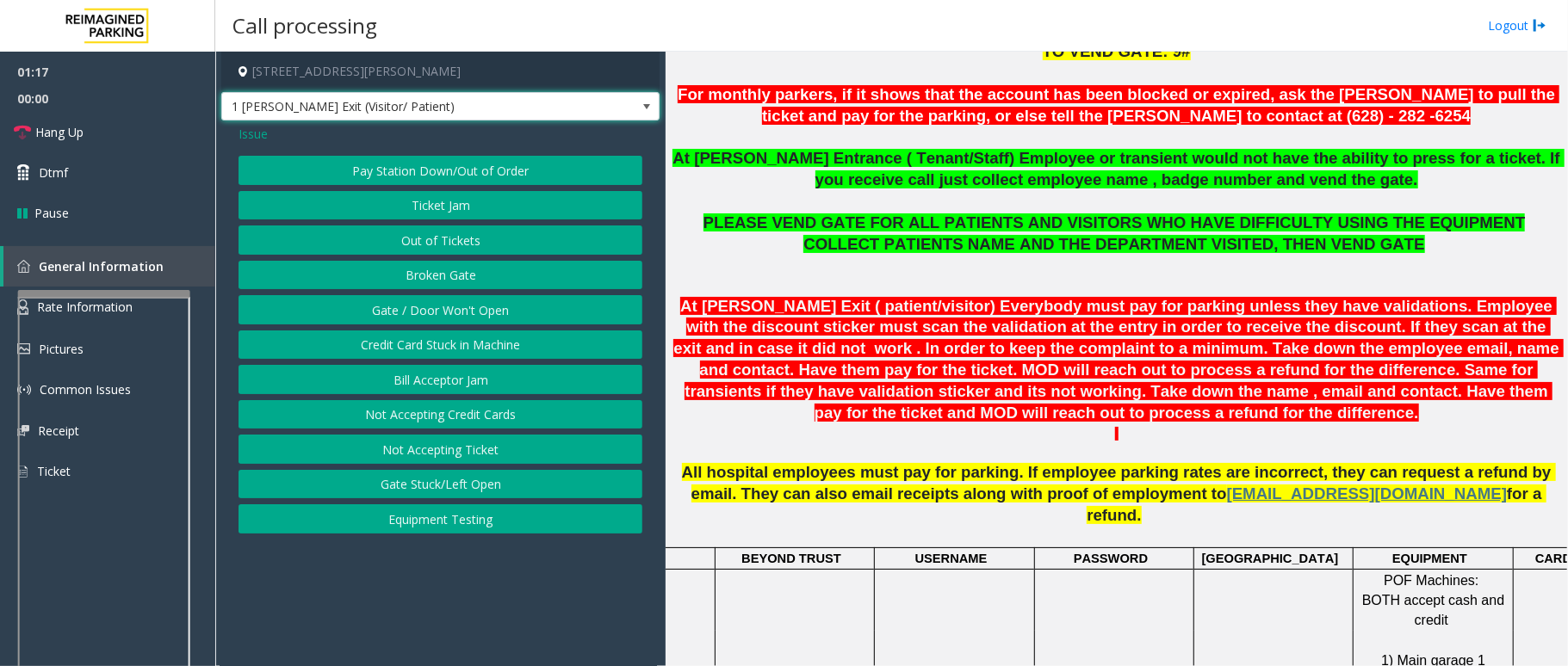
click at [493, 318] on button "Gate / Door Won't Open" at bounding box center [440, 309] width 404 height 30
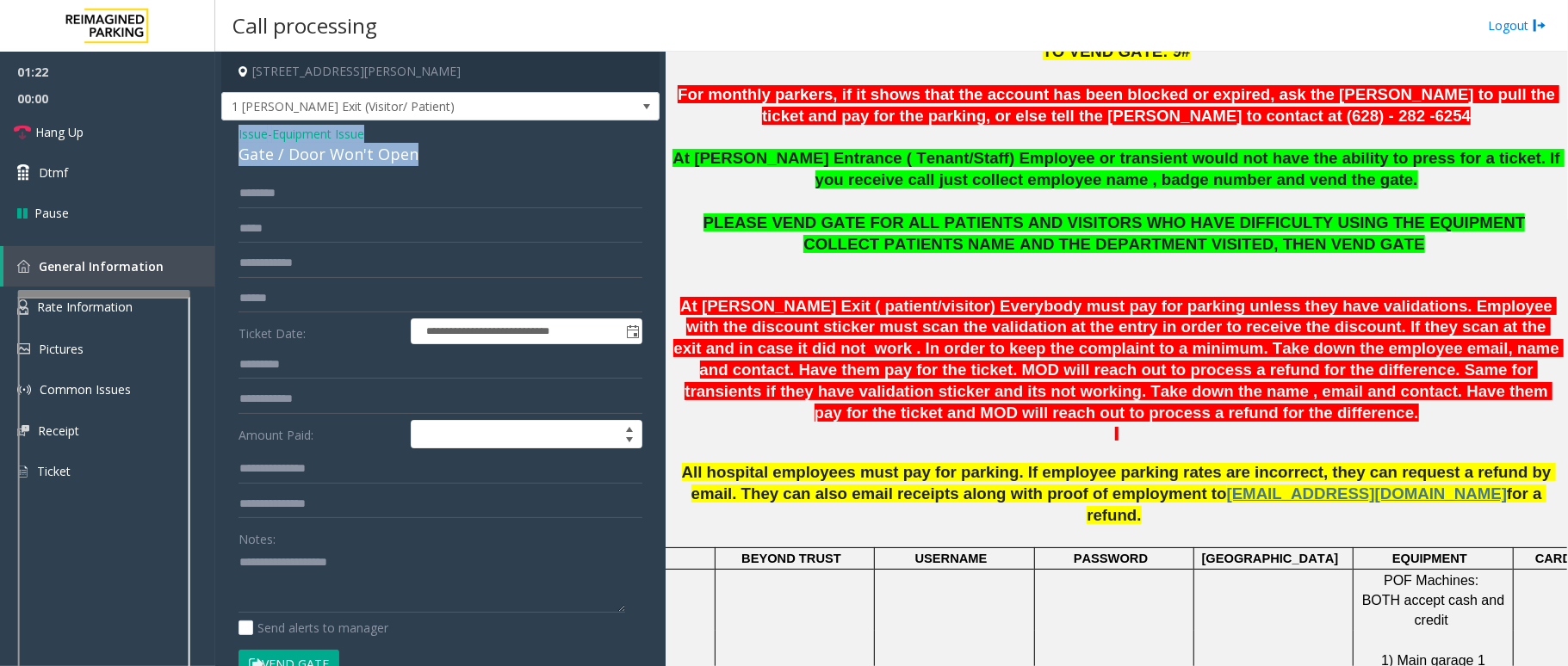
drag, startPoint x: 414, startPoint y: 153, endPoint x: 236, endPoint y: 139, distance: 178.5
click at [236, 139] on div "**********" at bounding box center [440, 548] width 438 height 855
click at [413, 593] on textarea at bounding box center [431, 581] width 387 height 65
click at [414, 594] on textarea at bounding box center [431, 581] width 387 height 65
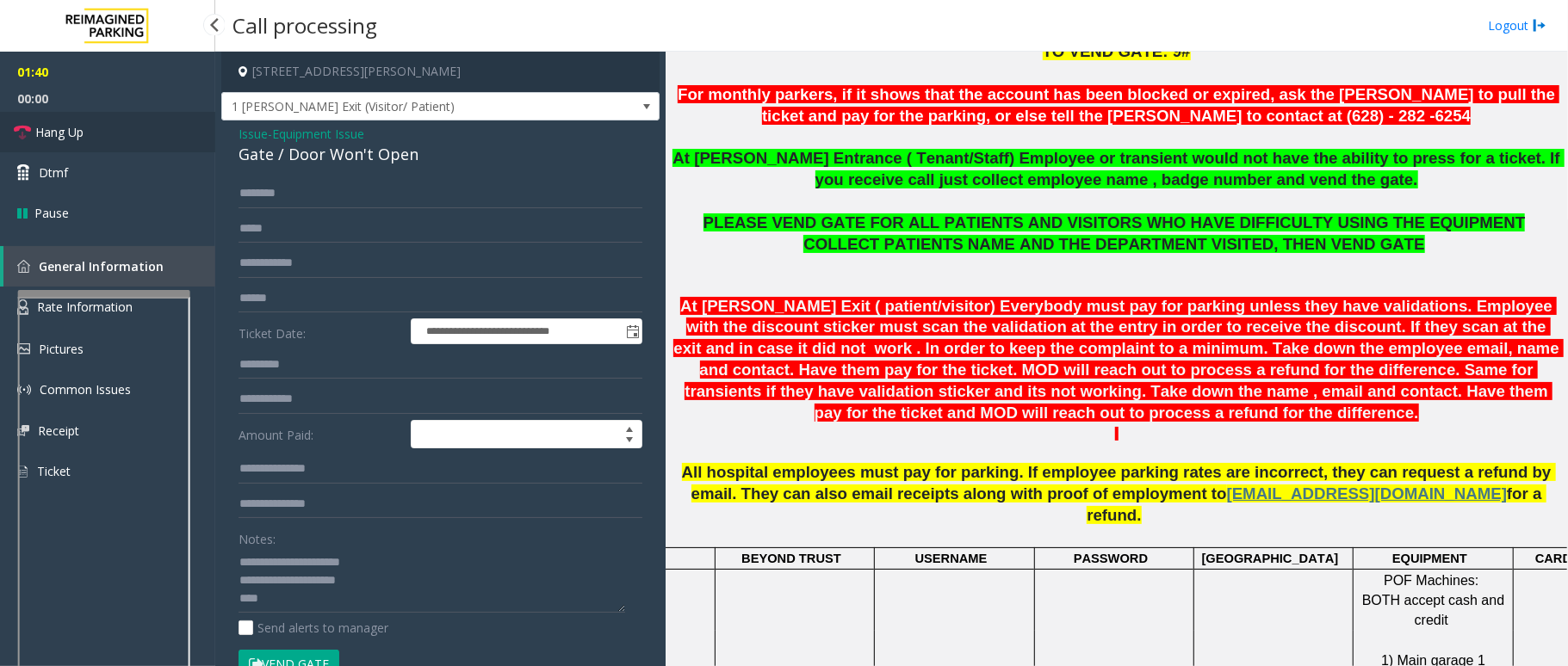
drag, startPoint x: 60, startPoint y: 129, endPoint x: 73, endPoint y: 128, distance: 13.0
click at [60, 129] on span "Hang Up" at bounding box center [59, 132] width 49 height 18
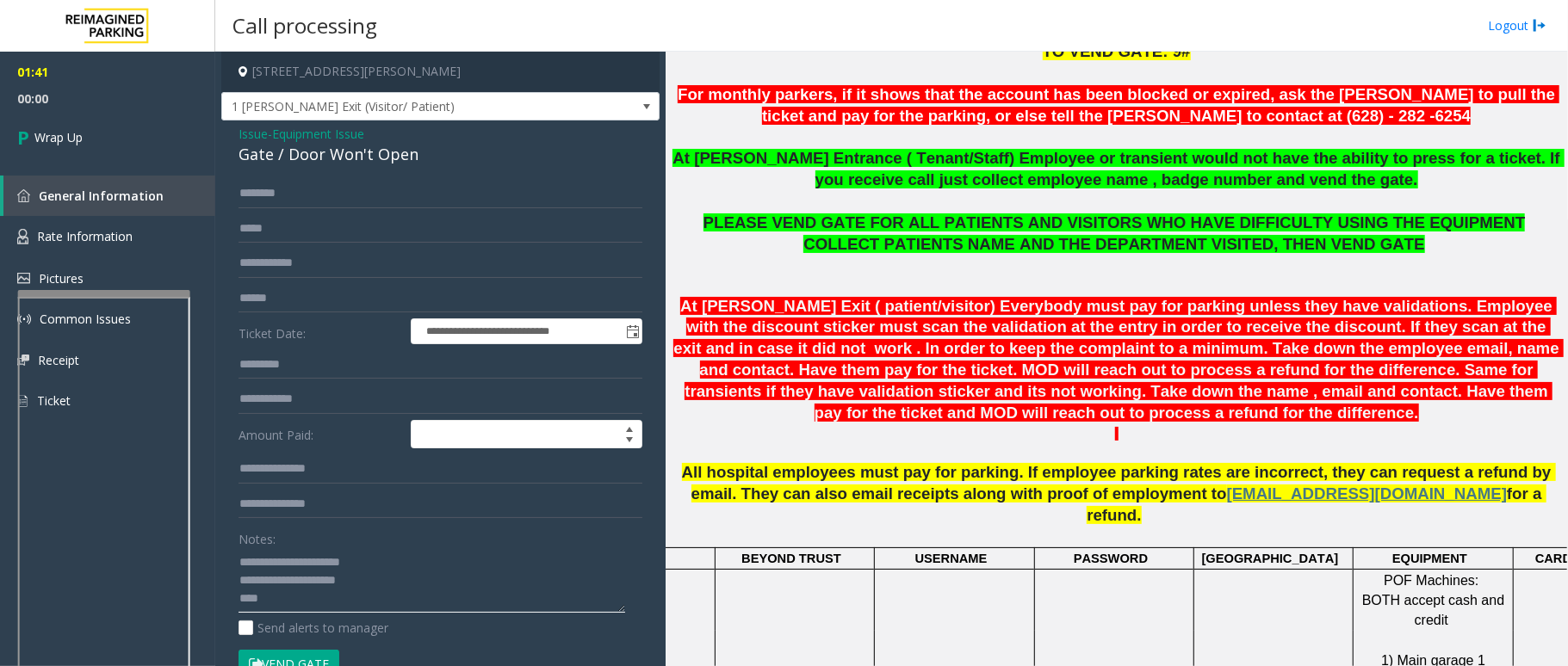
click at [295, 601] on textarea at bounding box center [431, 581] width 387 height 65
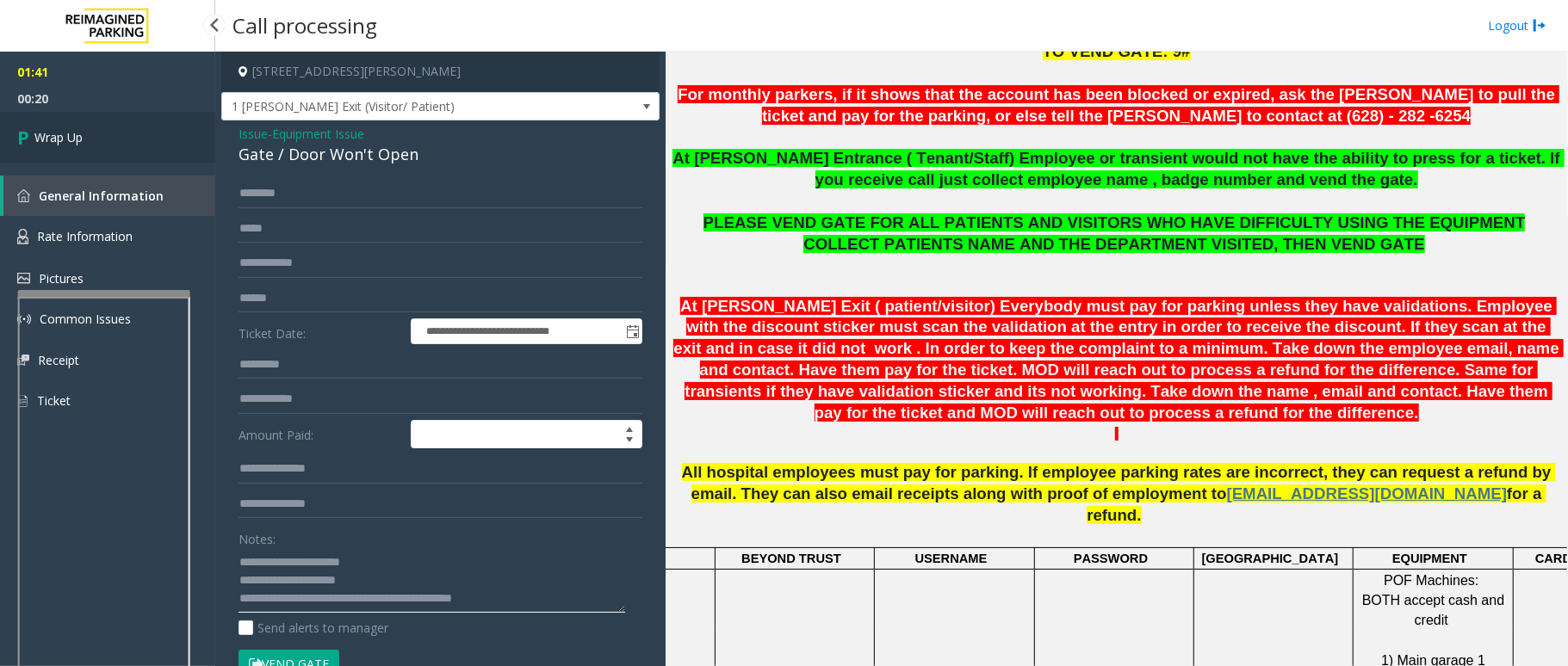
type textarea "**********"
click at [52, 125] on link "Wrap Up" at bounding box center [108, 136] width 216 height 51
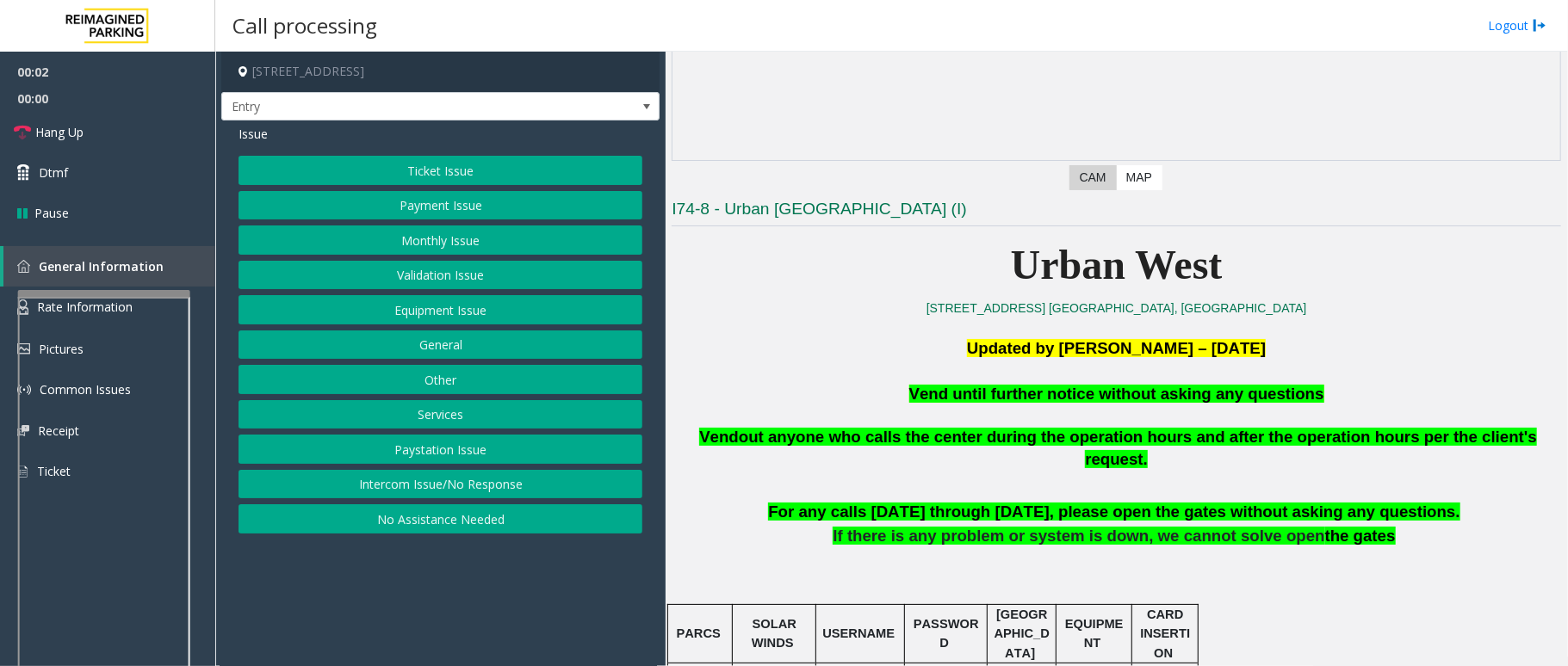
scroll to position [344, 0]
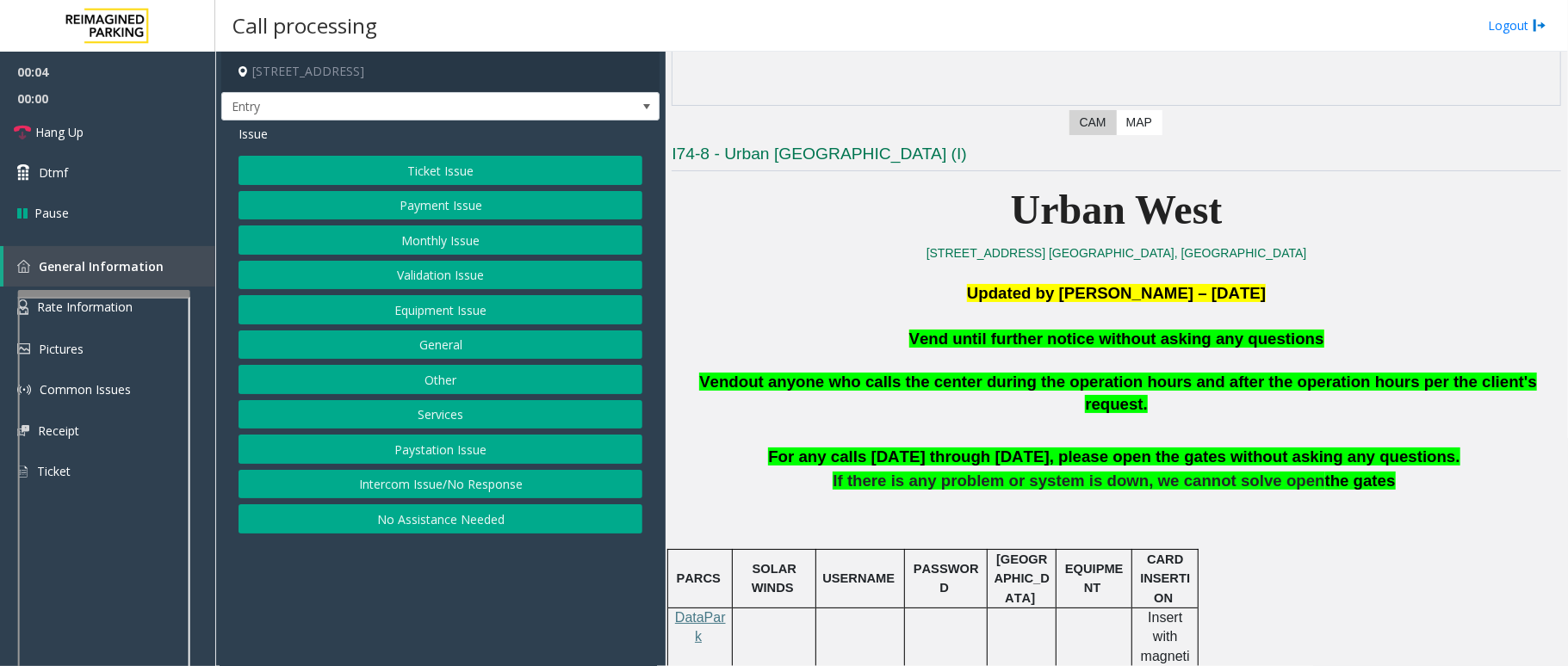
click at [483, 304] on button "Equipment Issue" at bounding box center [440, 309] width 404 height 30
click at [459, 303] on button "Gate / Door Won't Open" at bounding box center [440, 309] width 404 height 30
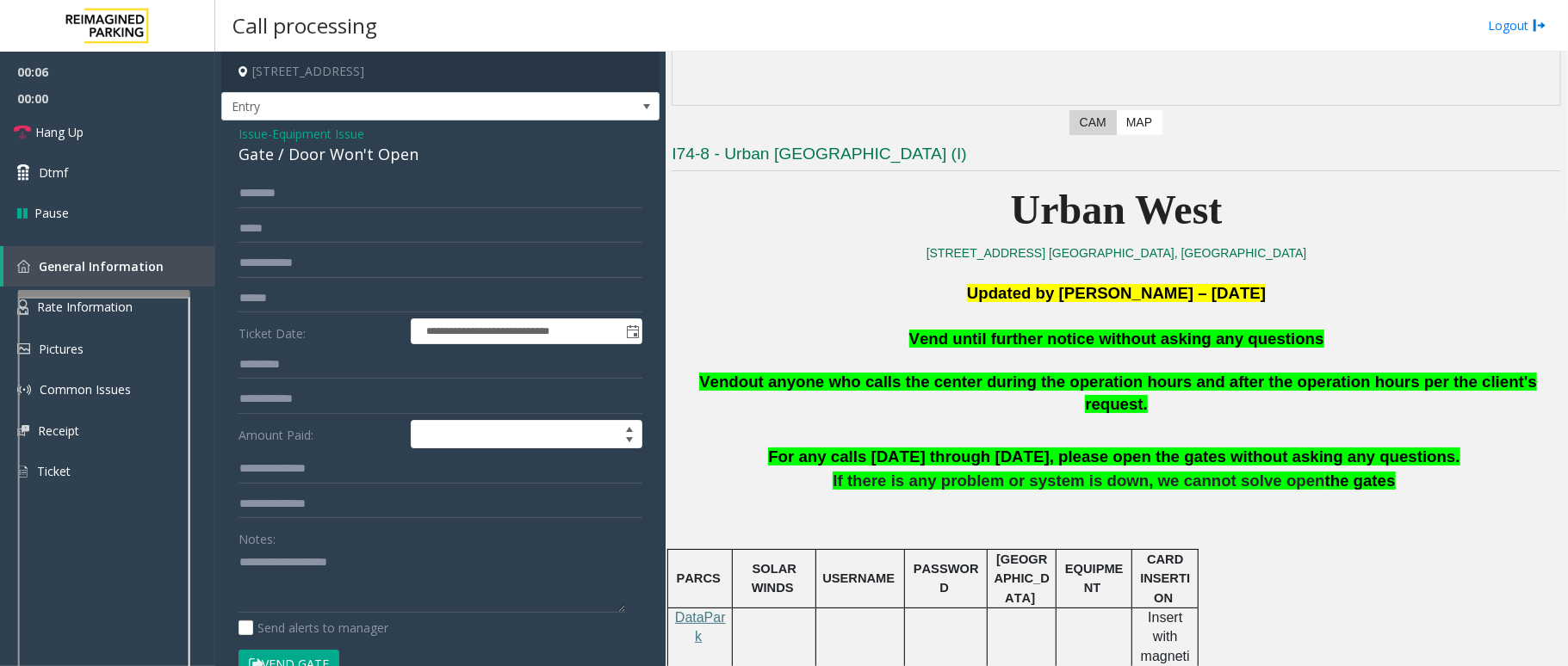
click at [415, 154] on div "Gate / Door Won't Open" at bounding box center [440, 155] width 404 height 23
click at [1057, 334] on span "Vend until further notice without asking any questions" at bounding box center [1117, 339] width 415 height 18
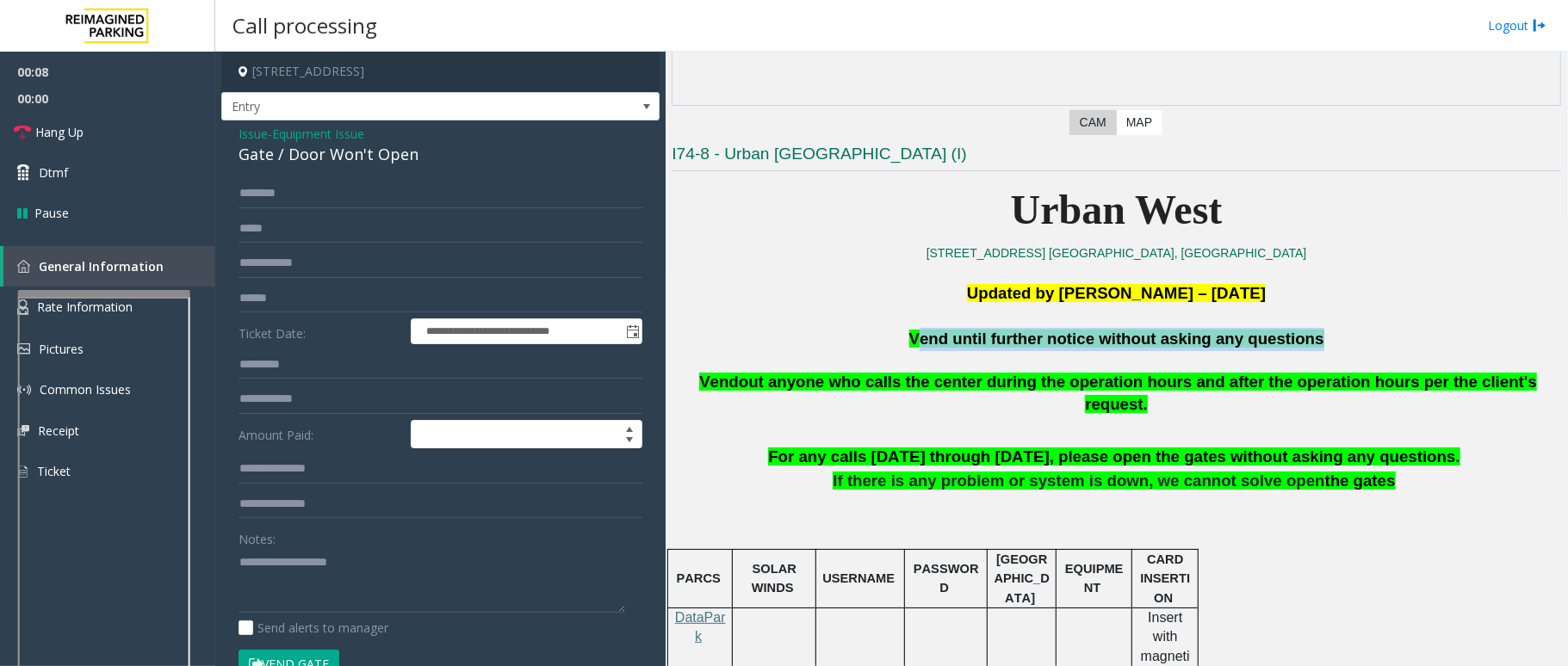
click at [1057, 334] on span "Vend until further notice without asking any questions" at bounding box center [1117, 339] width 415 height 18
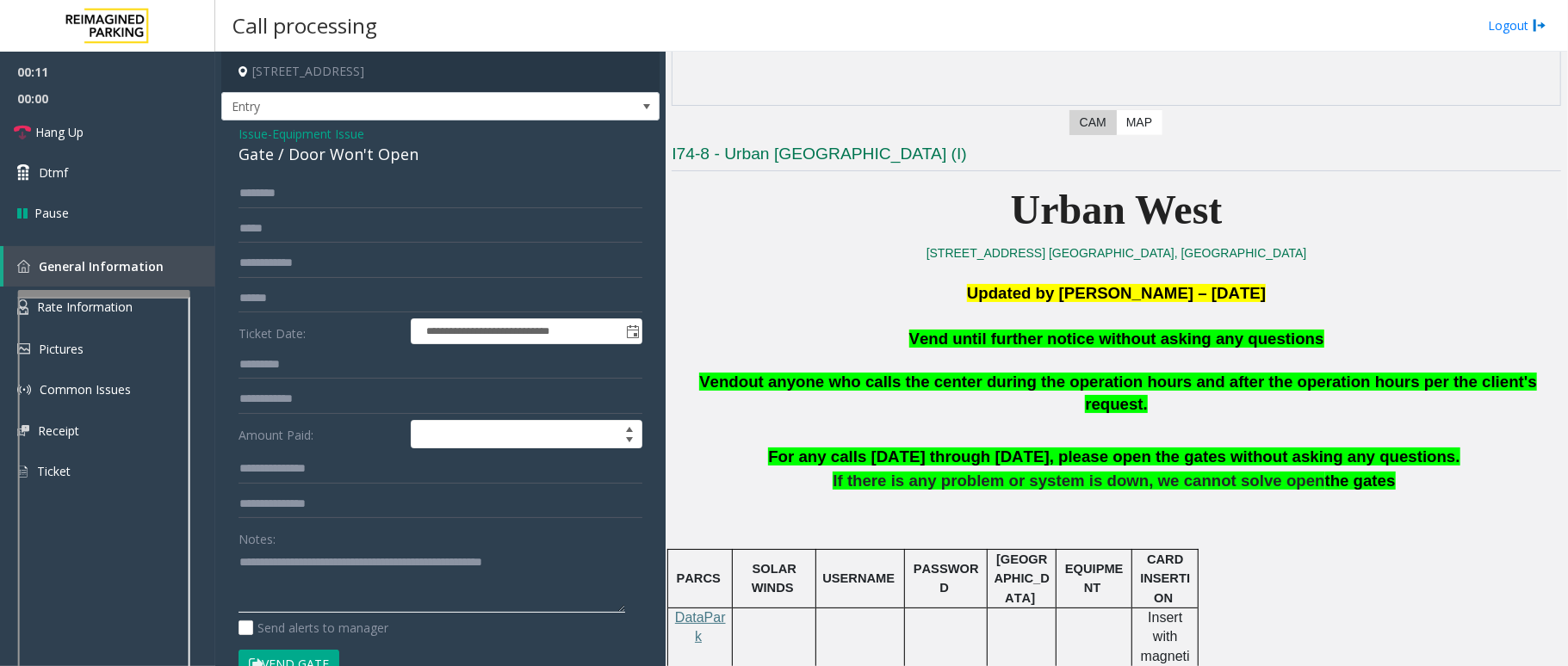
type textarea "**********"
click at [321, 659] on button "Vend Gate" at bounding box center [289, 664] width 101 height 30
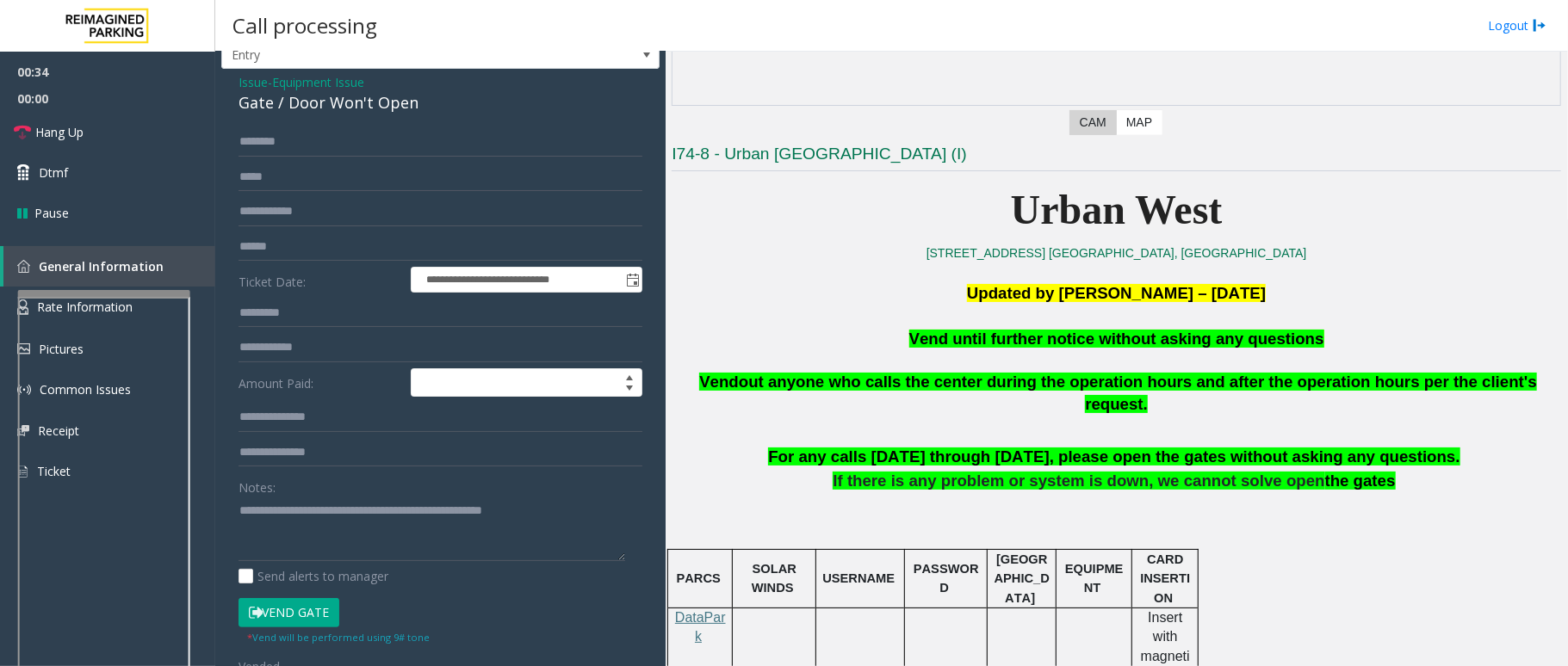
scroll to position [0, 0]
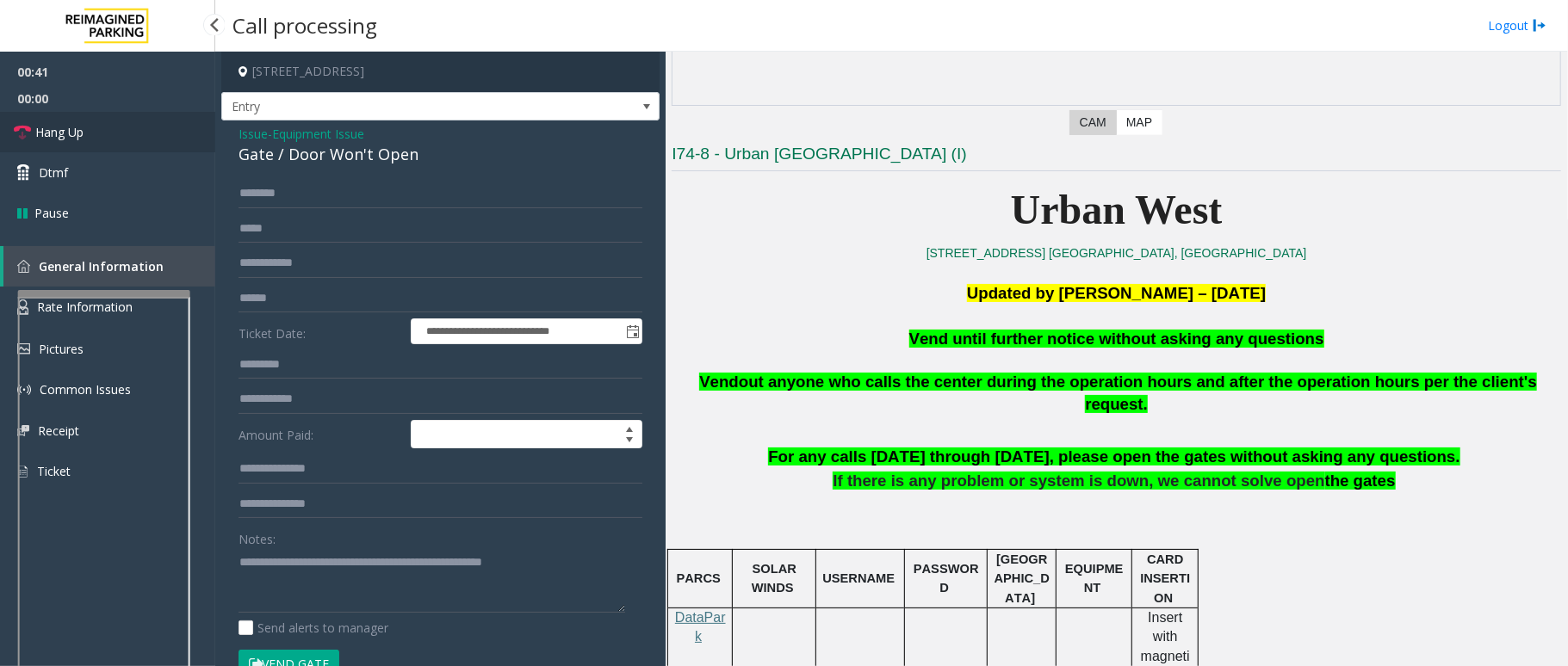
click at [56, 138] on span "Hang Up" at bounding box center [59, 132] width 49 height 18
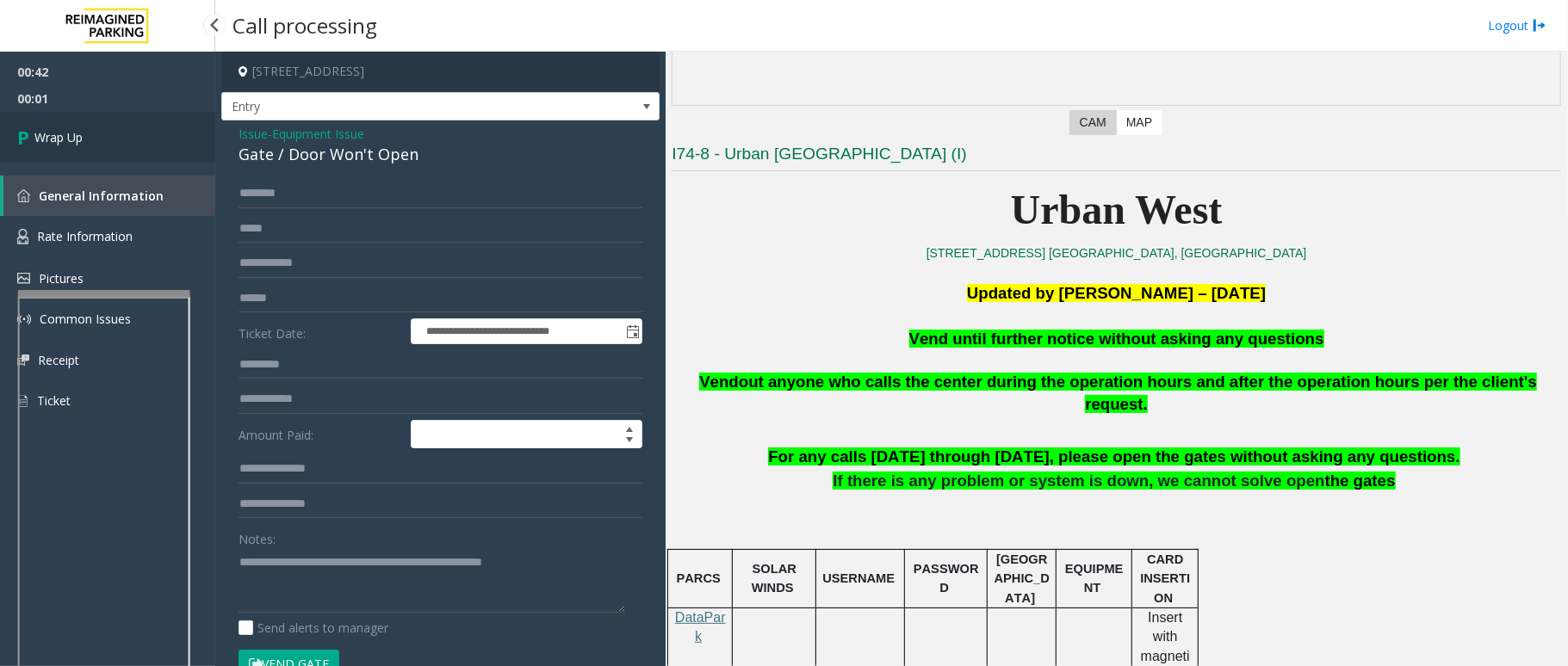
click at [56, 138] on span "Wrap Up" at bounding box center [58, 136] width 49 height 18
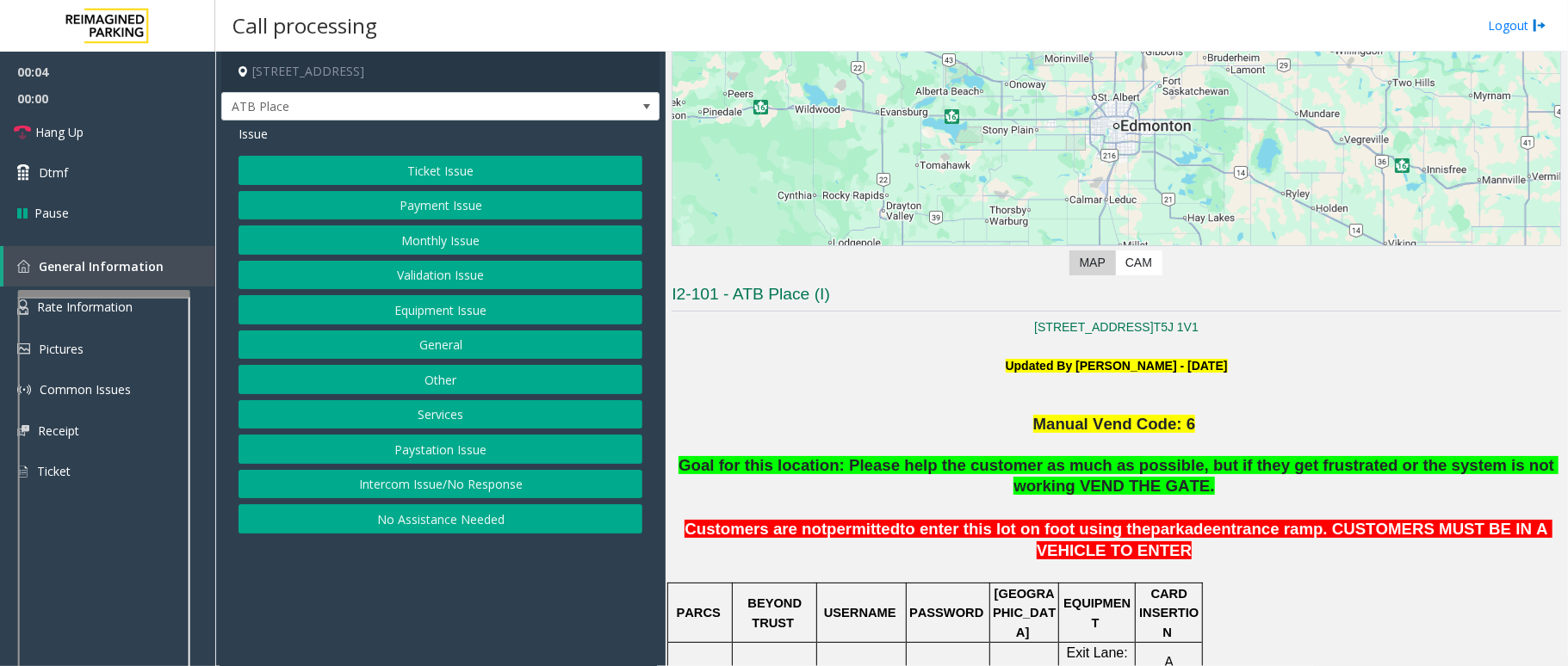
scroll to position [229, 0]
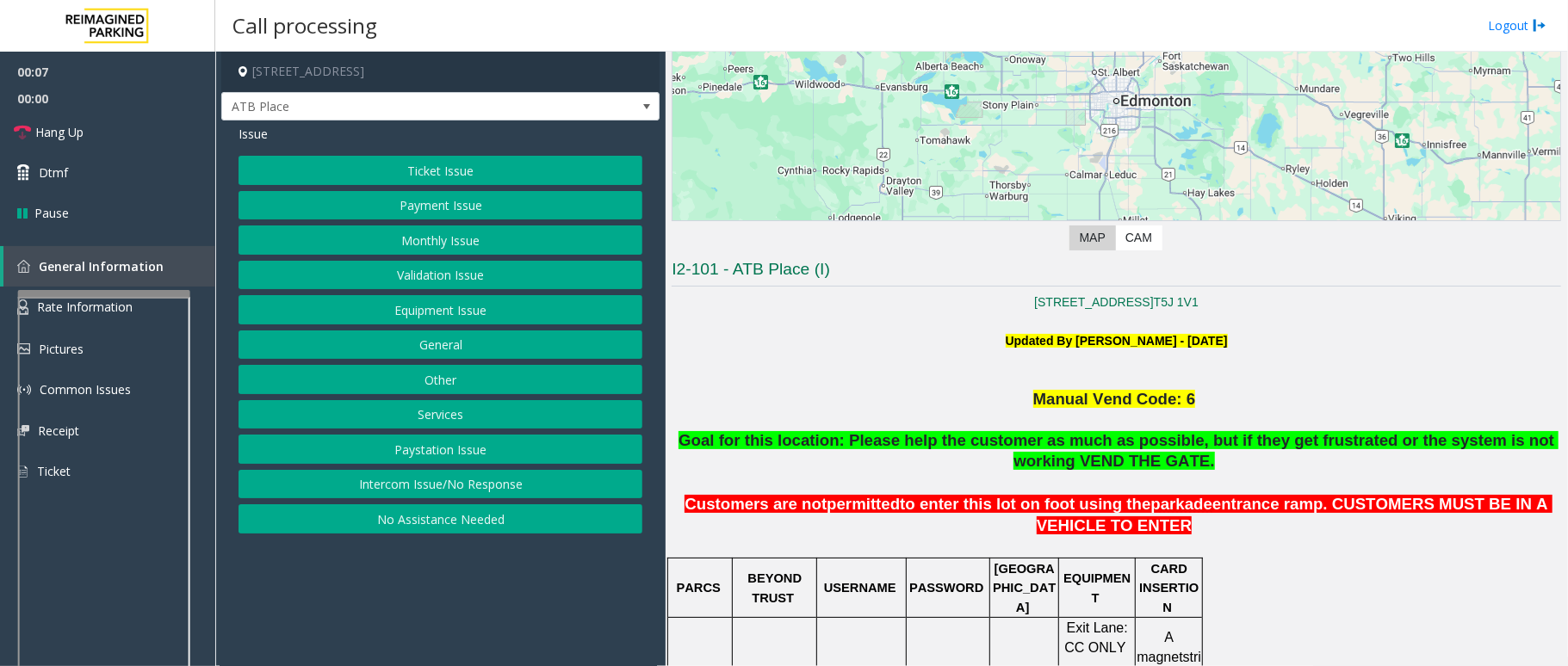
click at [462, 489] on button "Intercom Issue/No Response" at bounding box center [440, 485] width 404 height 30
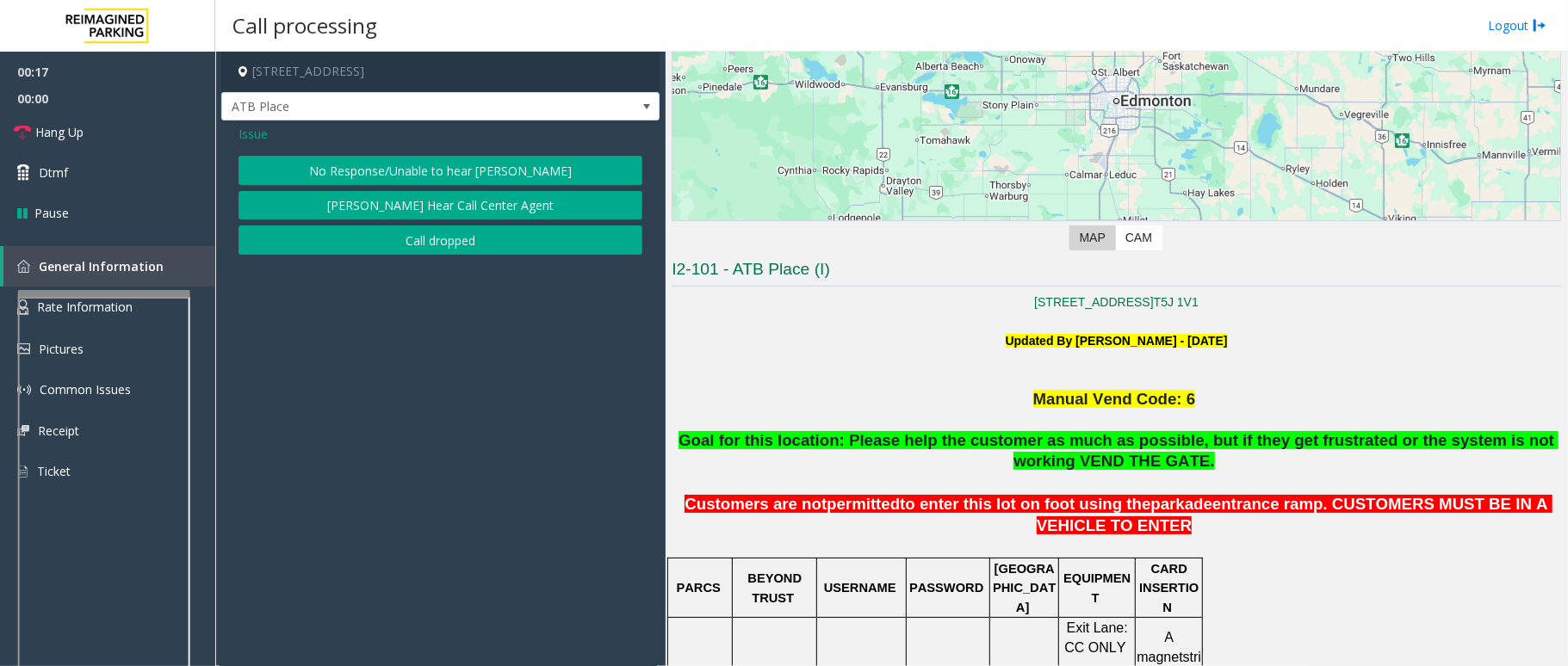
click at [259, 133] on span "Issue" at bounding box center [253, 134] width 30 height 18
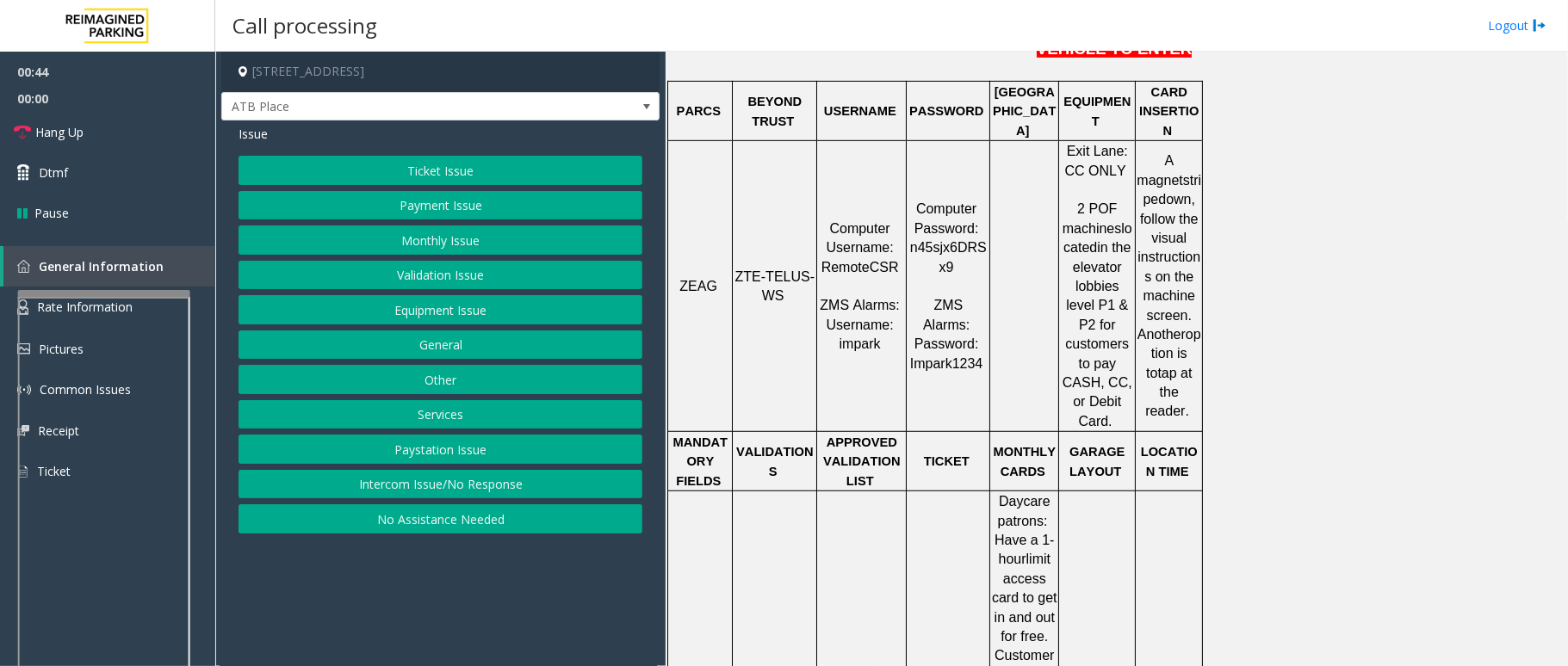
scroll to position [573, 0]
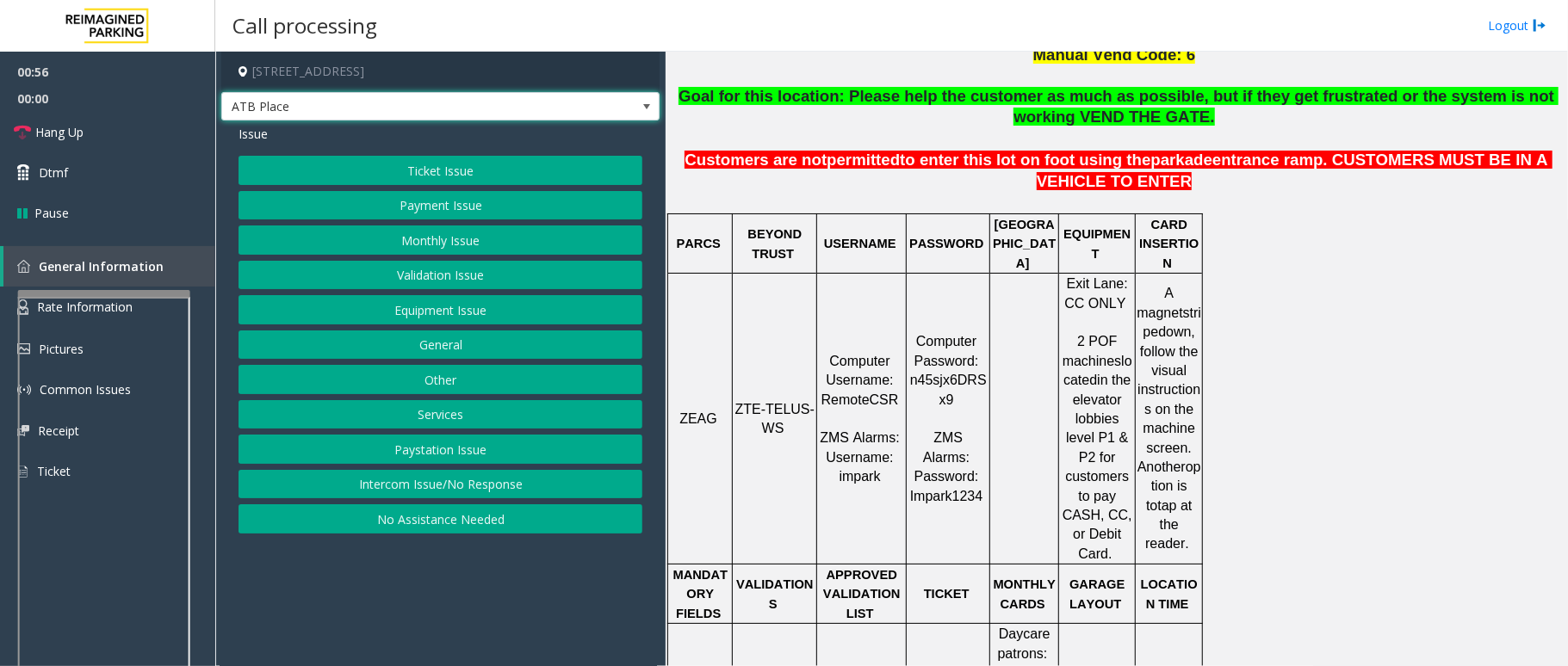
click at [639, 101] on span at bounding box center [646, 107] width 13 height 13
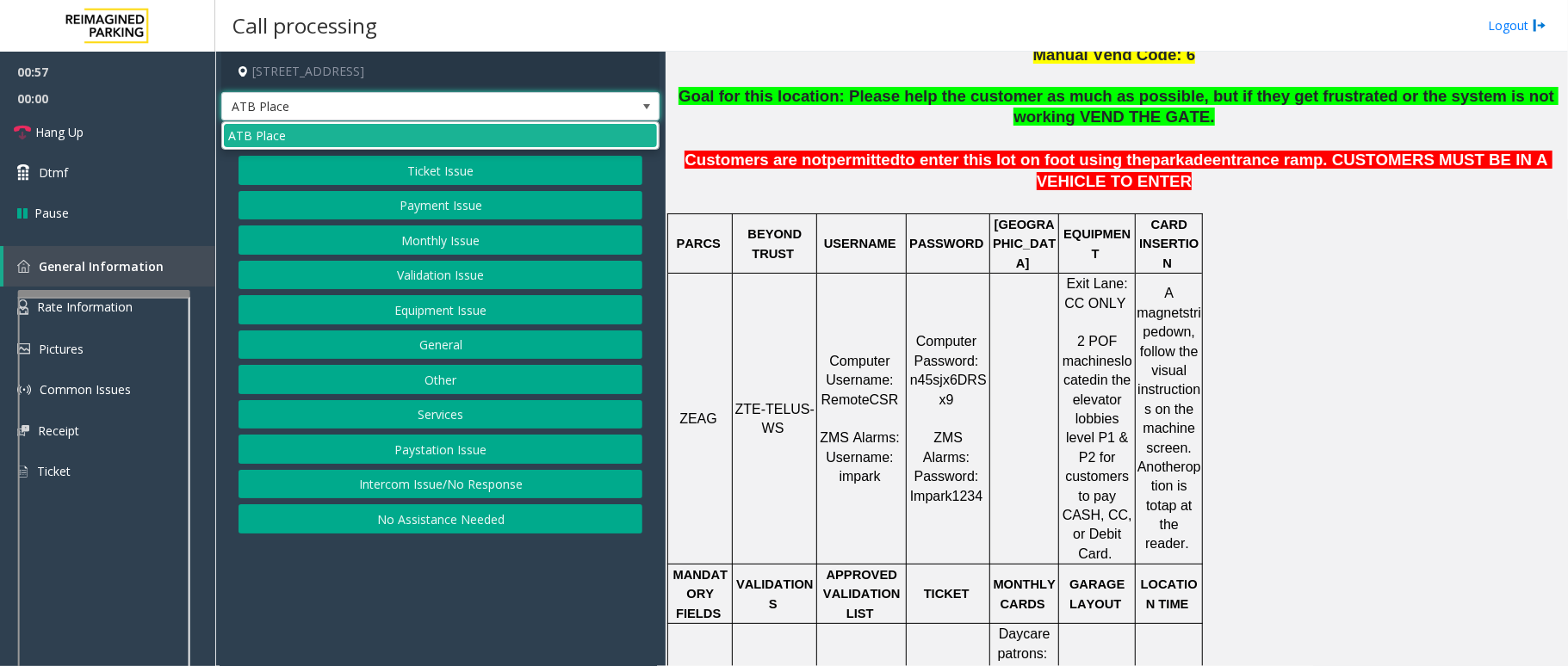
click at [641, 107] on span at bounding box center [646, 107] width 13 height 13
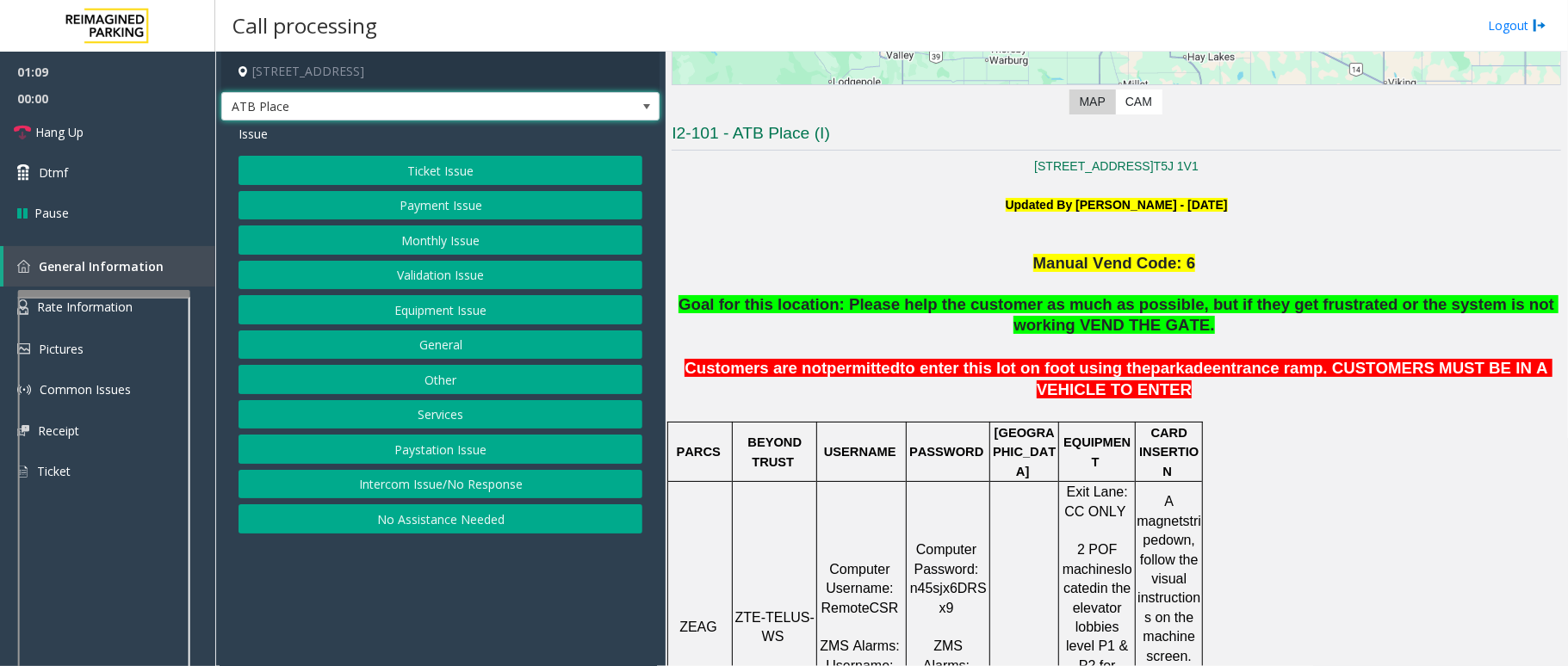
scroll to position [459, 0]
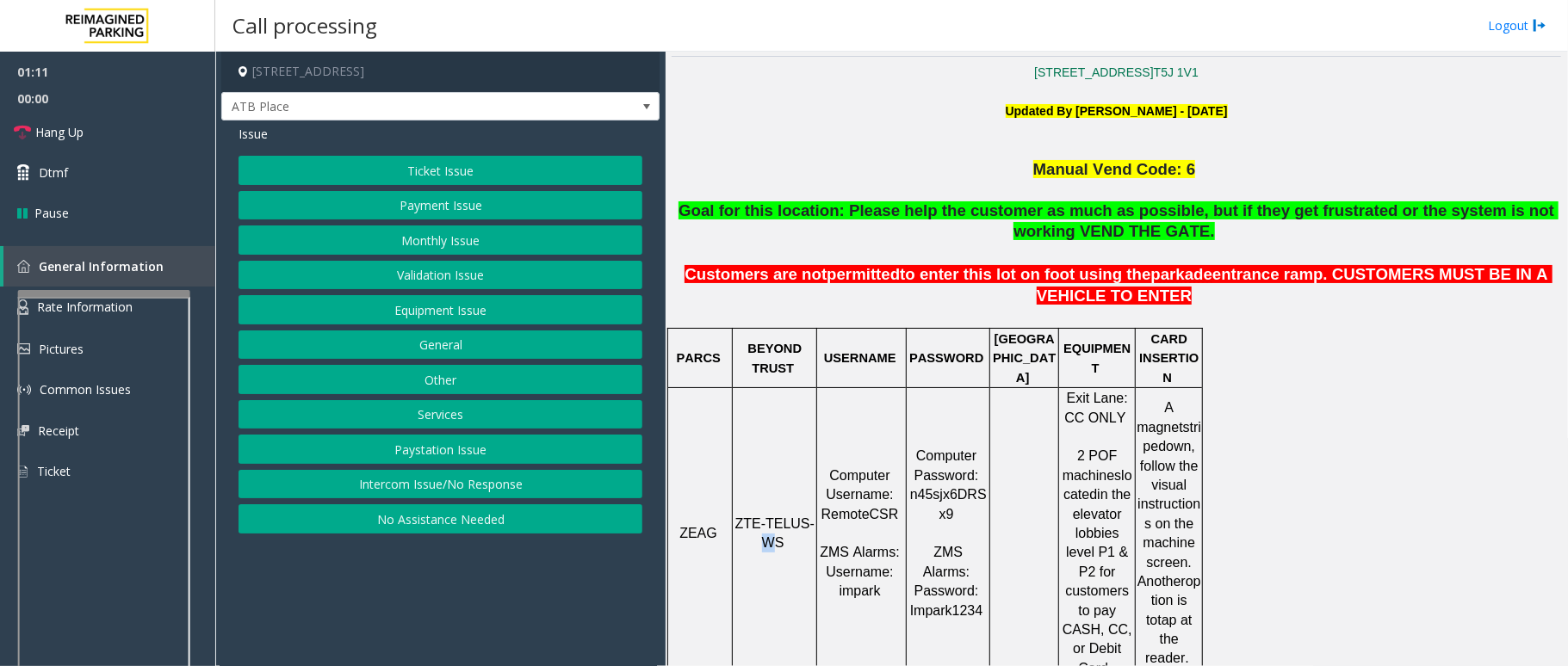
drag, startPoint x: 805, startPoint y: 484, endPoint x: 777, endPoint y: 504, distance: 34.4
click at [777, 516] on span "ZTE-TELUS-WS" at bounding box center [774, 532] width 79 height 33
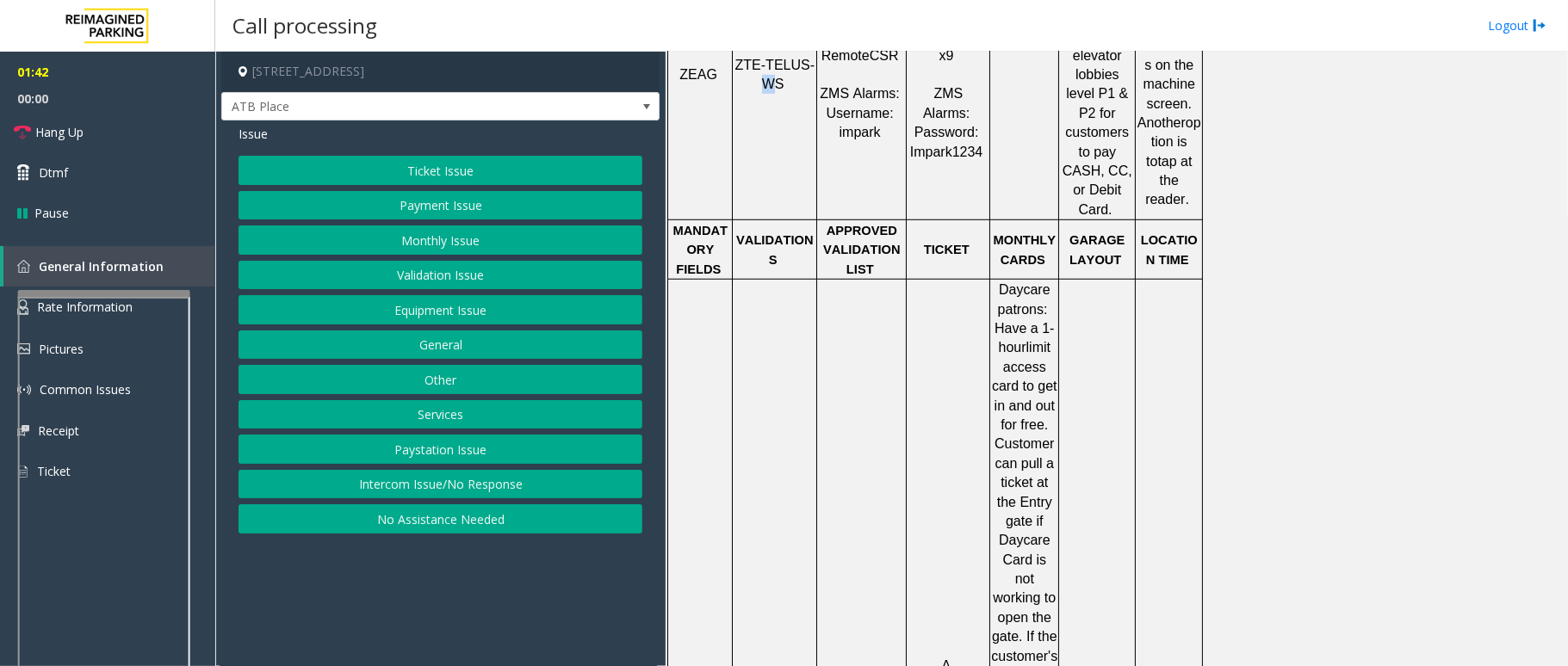
scroll to position [803, 0]
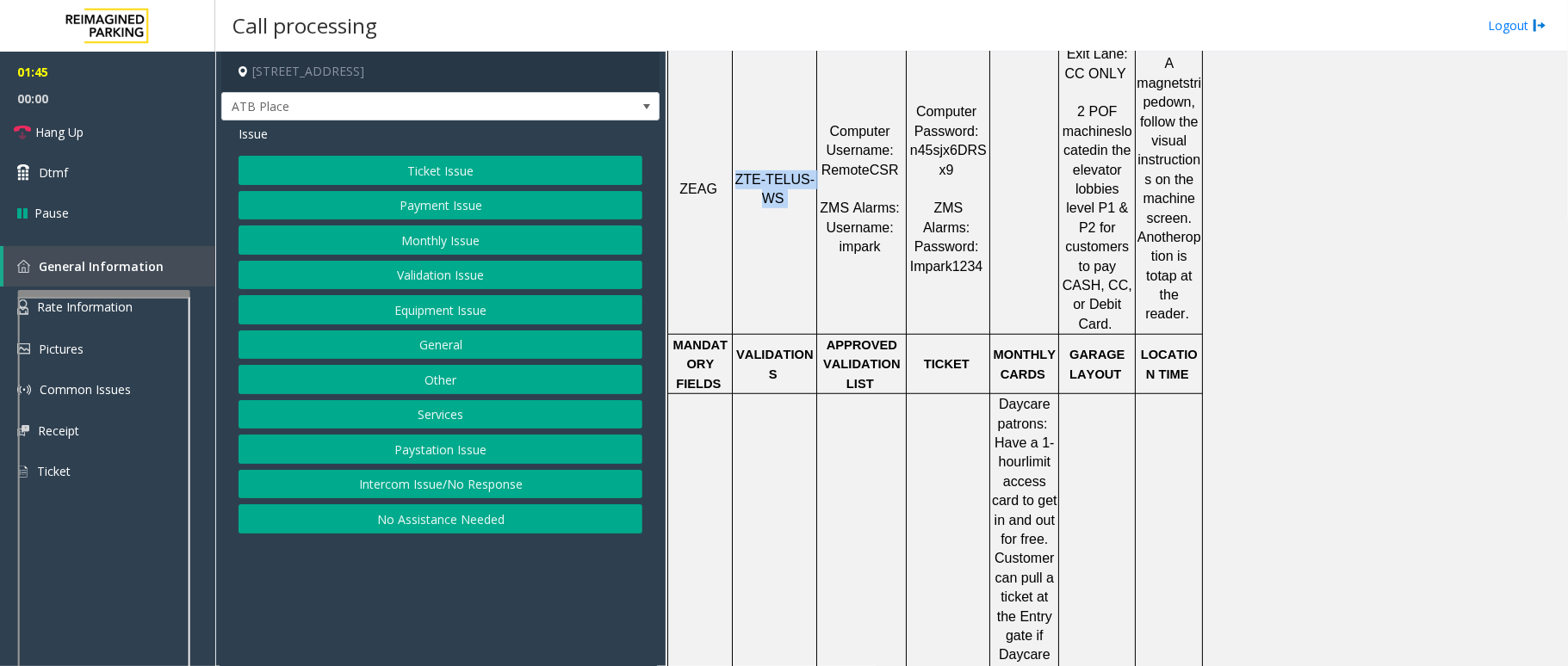
drag, startPoint x: 785, startPoint y: 165, endPoint x: 737, endPoint y: 143, distance: 52.8
click at [737, 171] on p "ZTE-TELUS-WS" at bounding box center [775, 190] width 82 height 39
click at [428, 159] on button "Ticket Issue" at bounding box center [440, 170] width 404 height 30
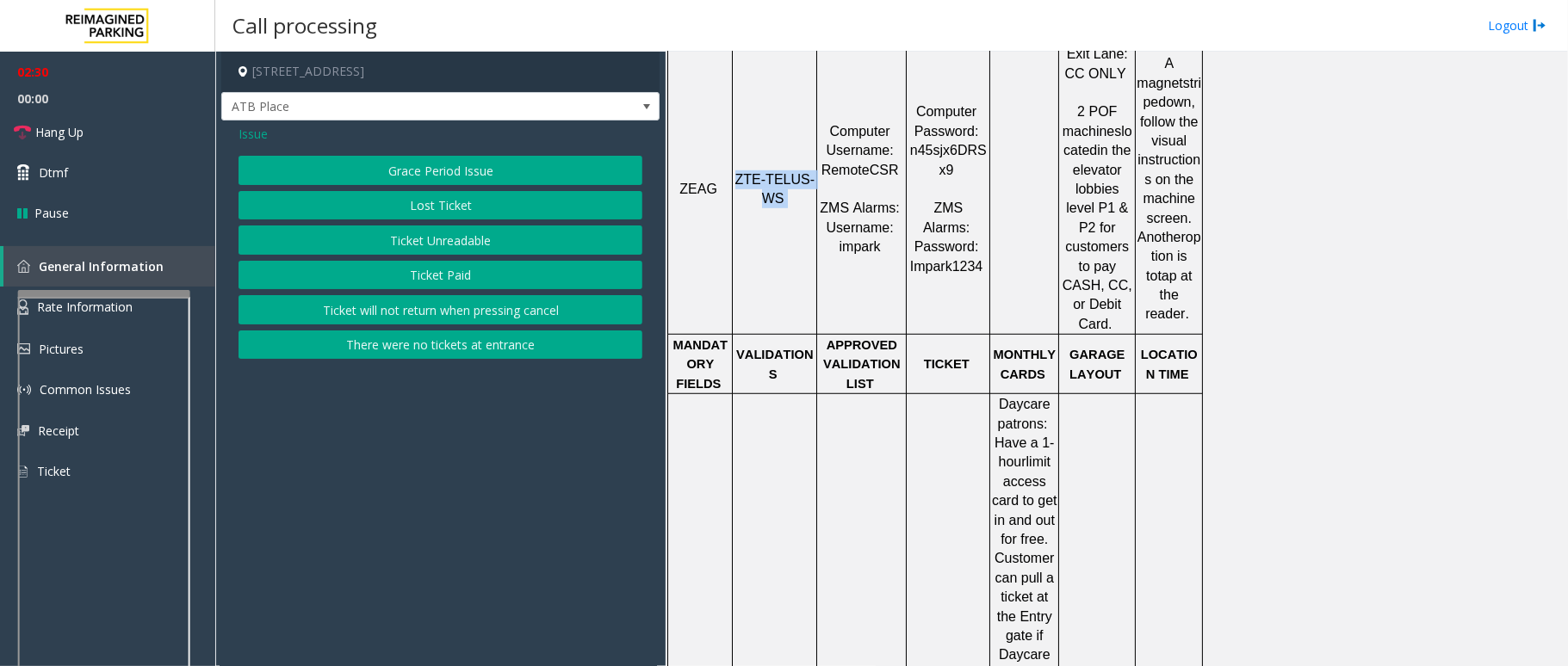
click at [480, 277] on button "Ticket Paid" at bounding box center [440, 275] width 404 height 30
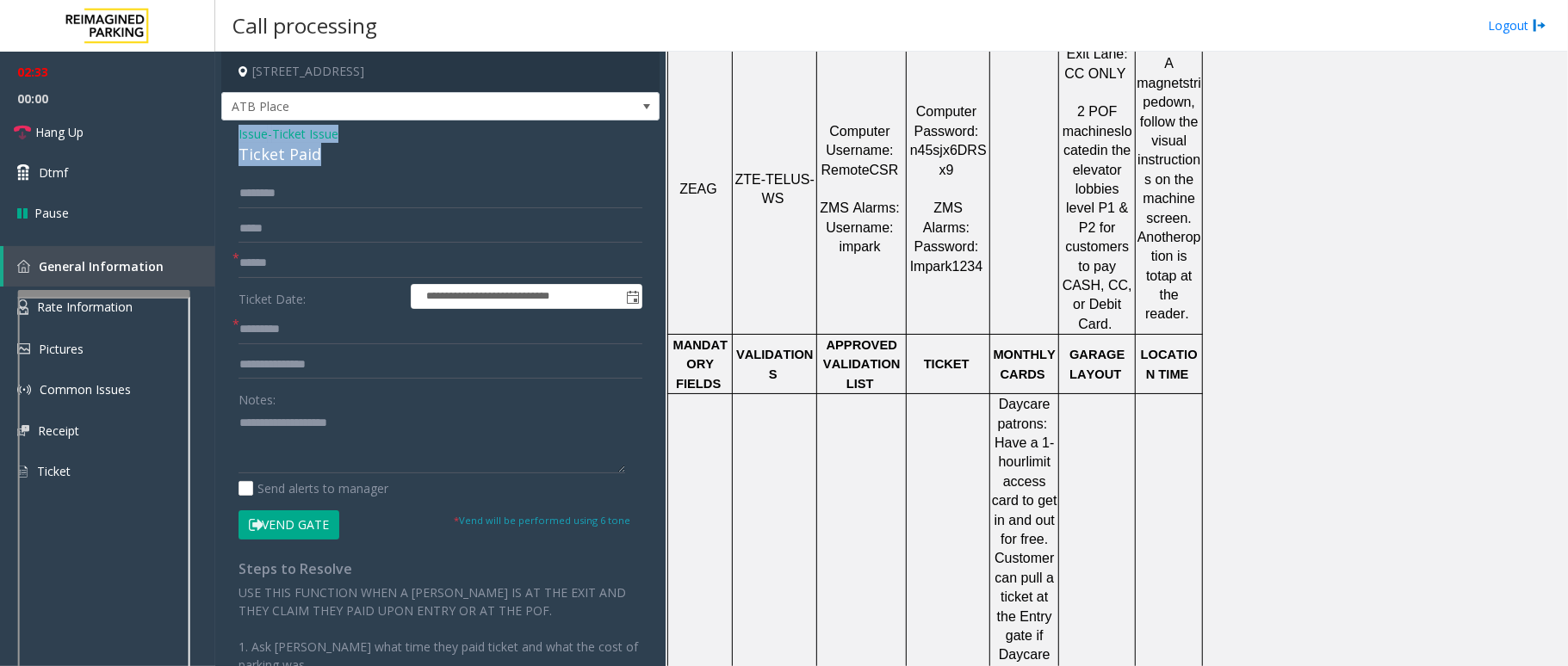
drag, startPoint x: 324, startPoint y: 155, endPoint x: 221, endPoint y: 125, distance: 107.3
click at [221, 125] on div "**********" at bounding box center [440, 487] width 438 height 734
click at [331, 443] on textarea at bounding box center [431, 442] width 387 height 65
click at [307, 431] on textarea at bounding box center [431, 442] width 387 height 65
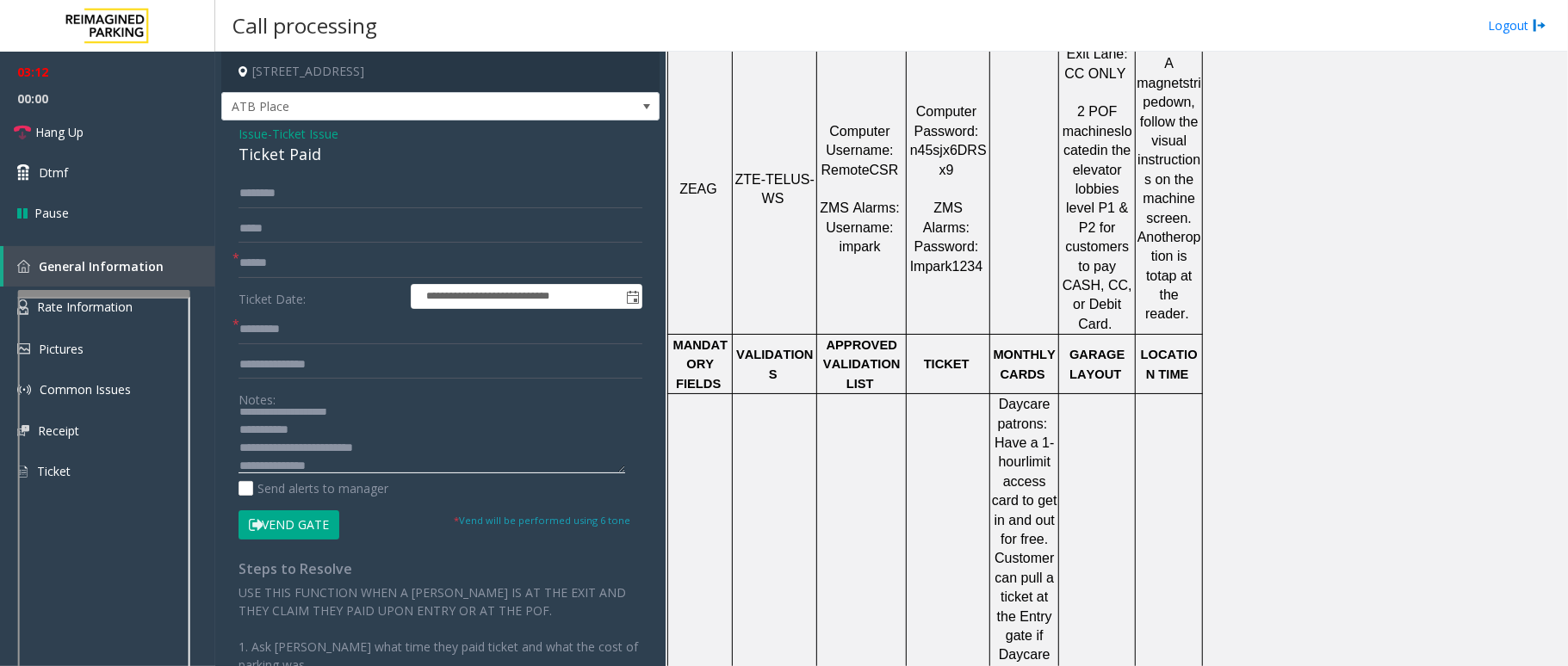
type textarea "**********"
click at [260, 260] on input "text" at bounding box center [440, 263] width 404 height 30
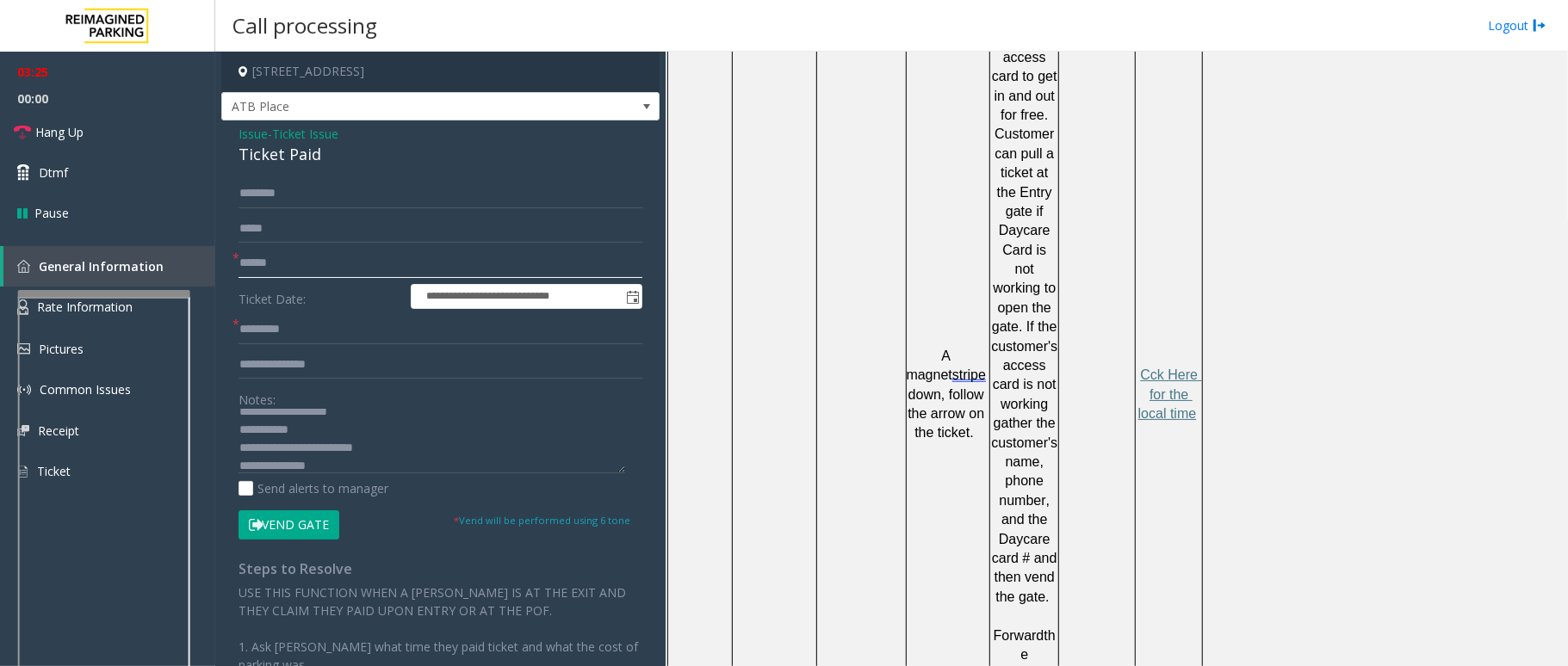
scroll to position [1262, 0]
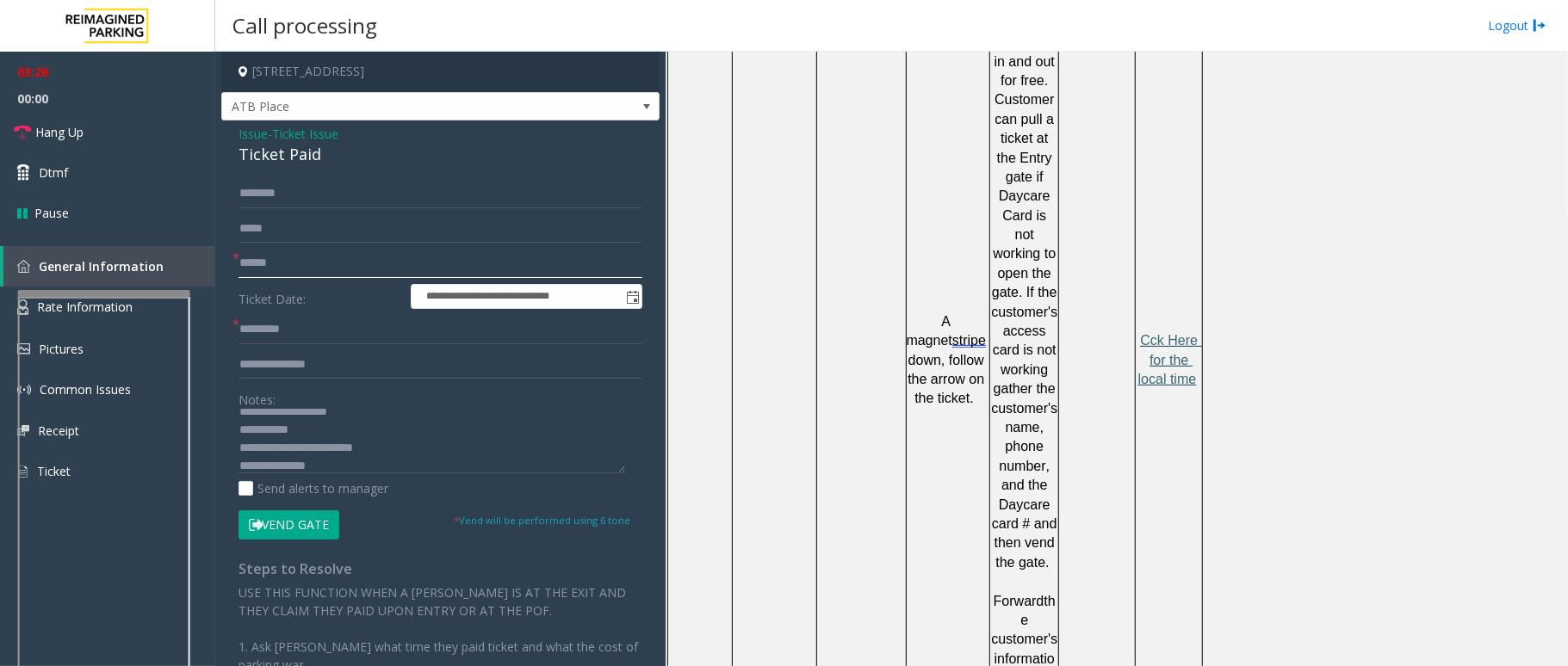
type input "******"
click at [1169, 333] on span "Cck Here for the local time" at bounding box center [1170, 360] width 64 height 53
click at [328, 365] on input "text" at bounding box center [440, 364] width 404 height 30
type input "**********"
click at [293, 335] on input "text" at bounding box center [440, 329] width 404 height 30
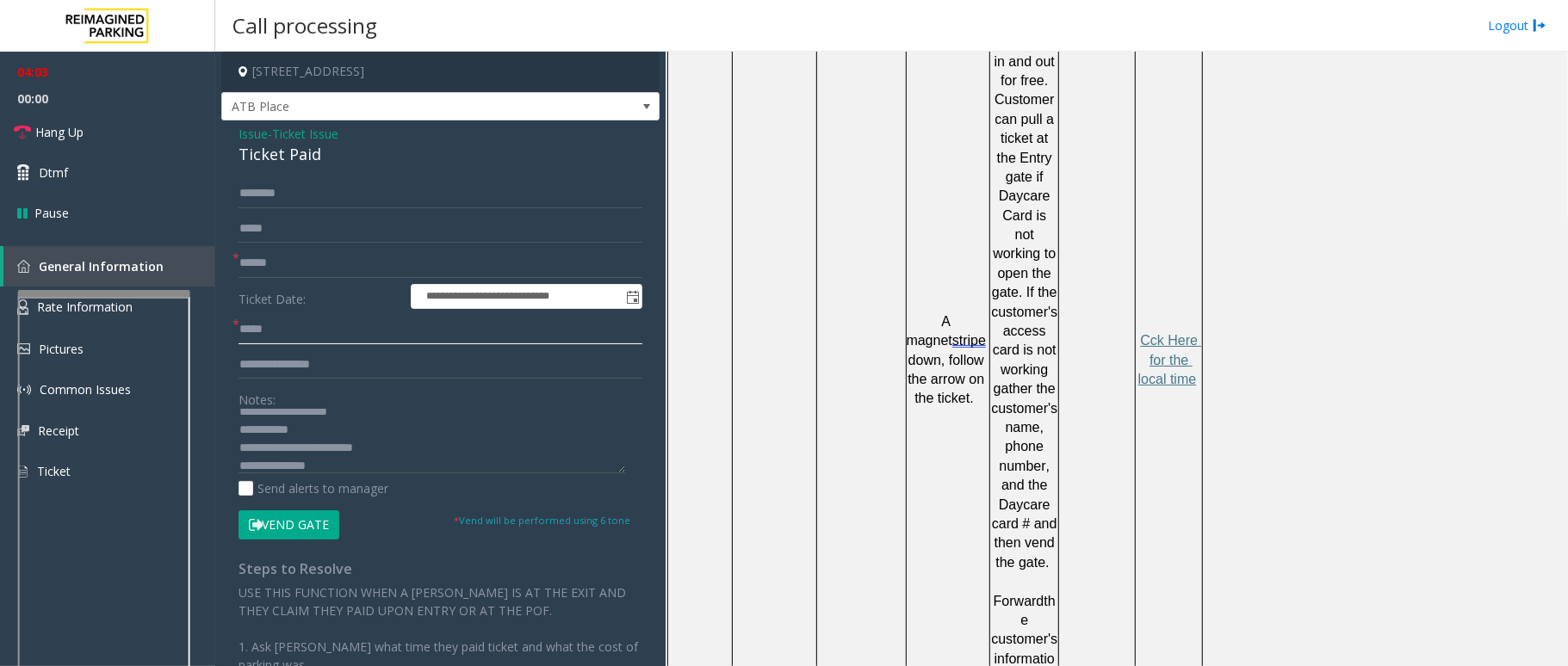
type input "*****"
click at [300, 518] on button "Vend Gate" at bounding box center [289, 525] width 101 height 30
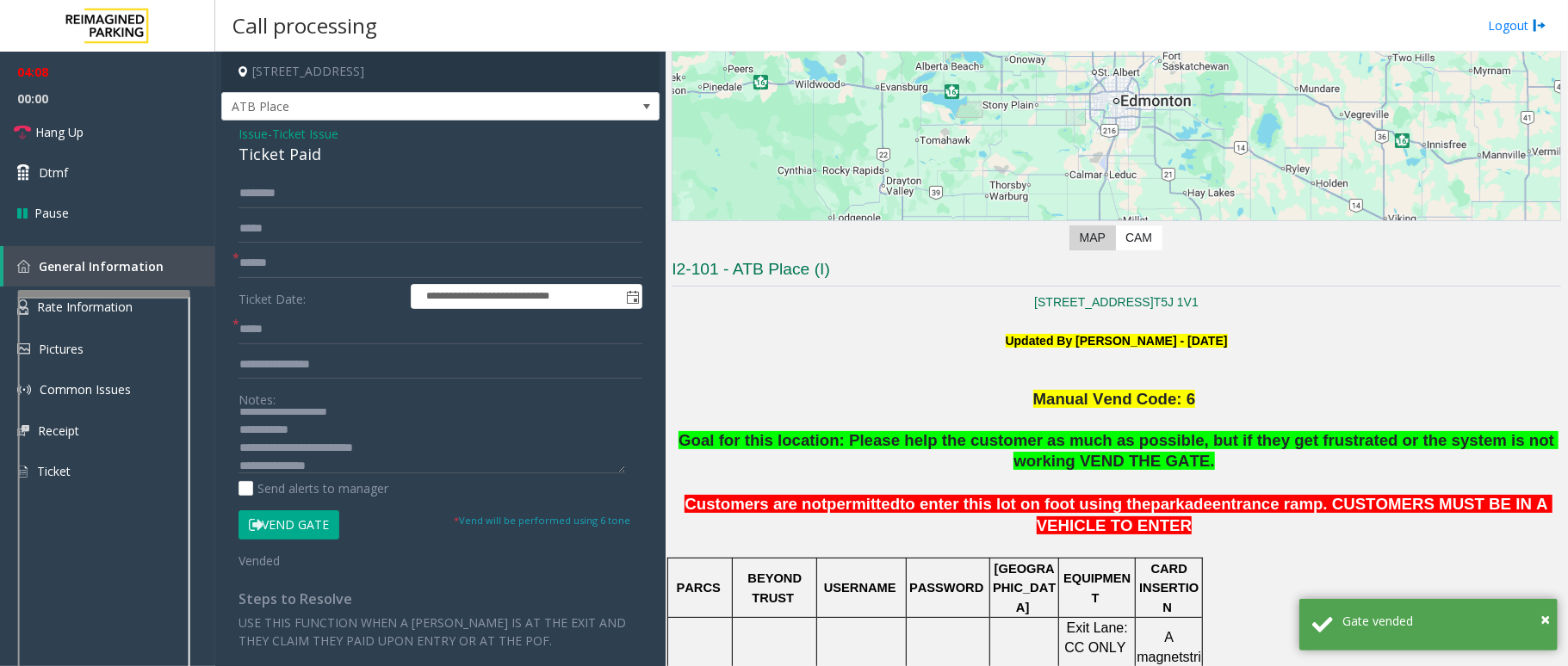
scroll to position [344, 0]
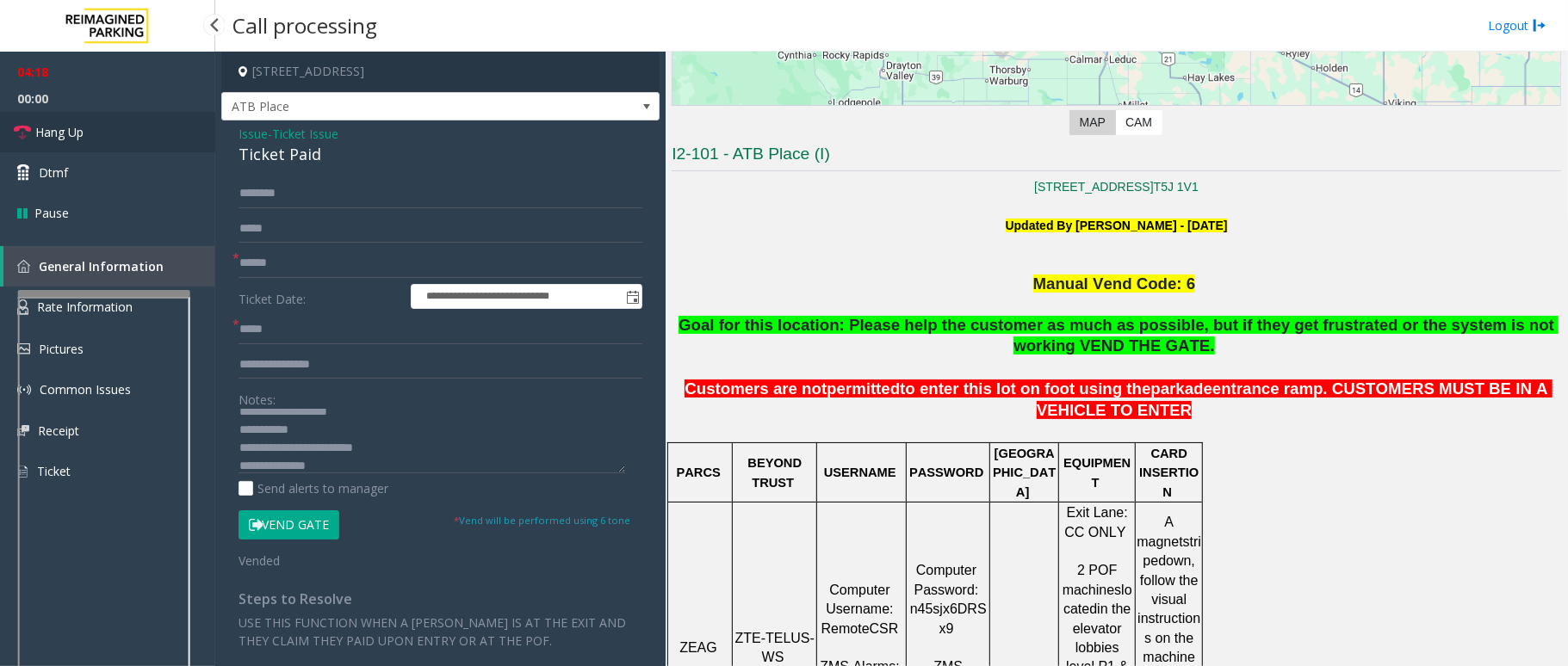
click at [13, 131] on icon at bounding box center [22, 133] width 17 height 17
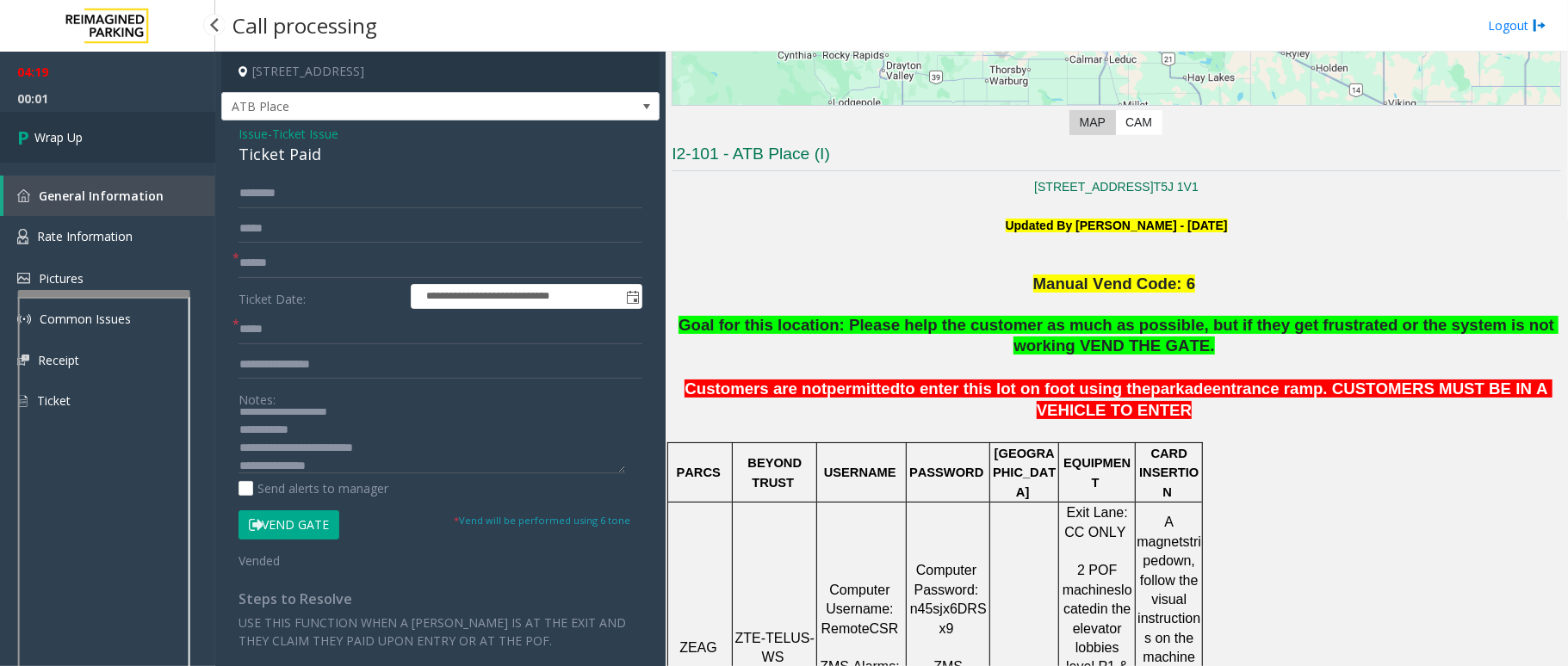
click at [75, 129] on span "Wrap Up" at bounding box center [58, 136] width 49 height 18
